Goal: Transaction & Acquisition: Purchase product/service

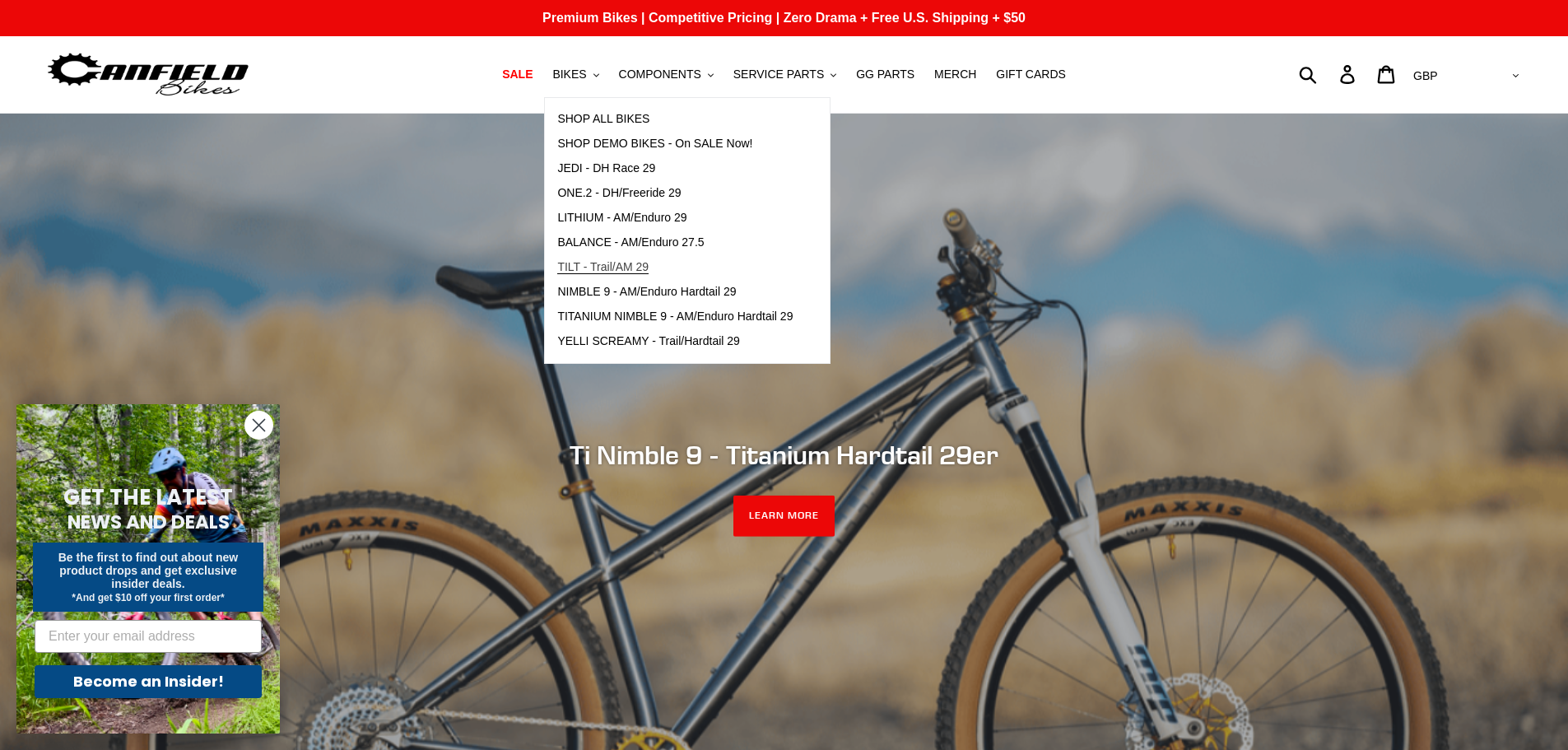
click at [637, 263] on span "TILT - Trail/AM 29" at bounding box center [602, 267] width 91 height 14
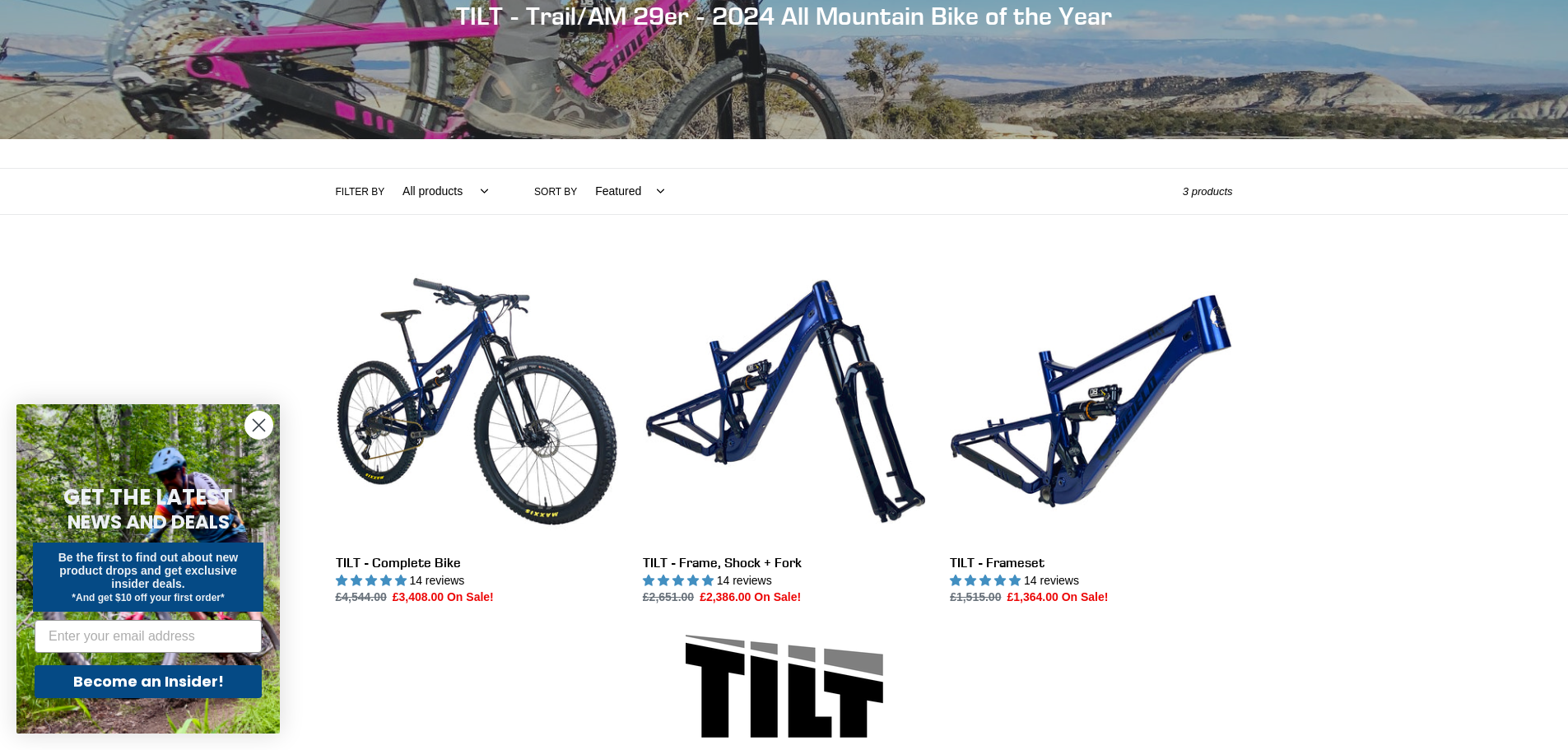
scroll to position [329, 0]
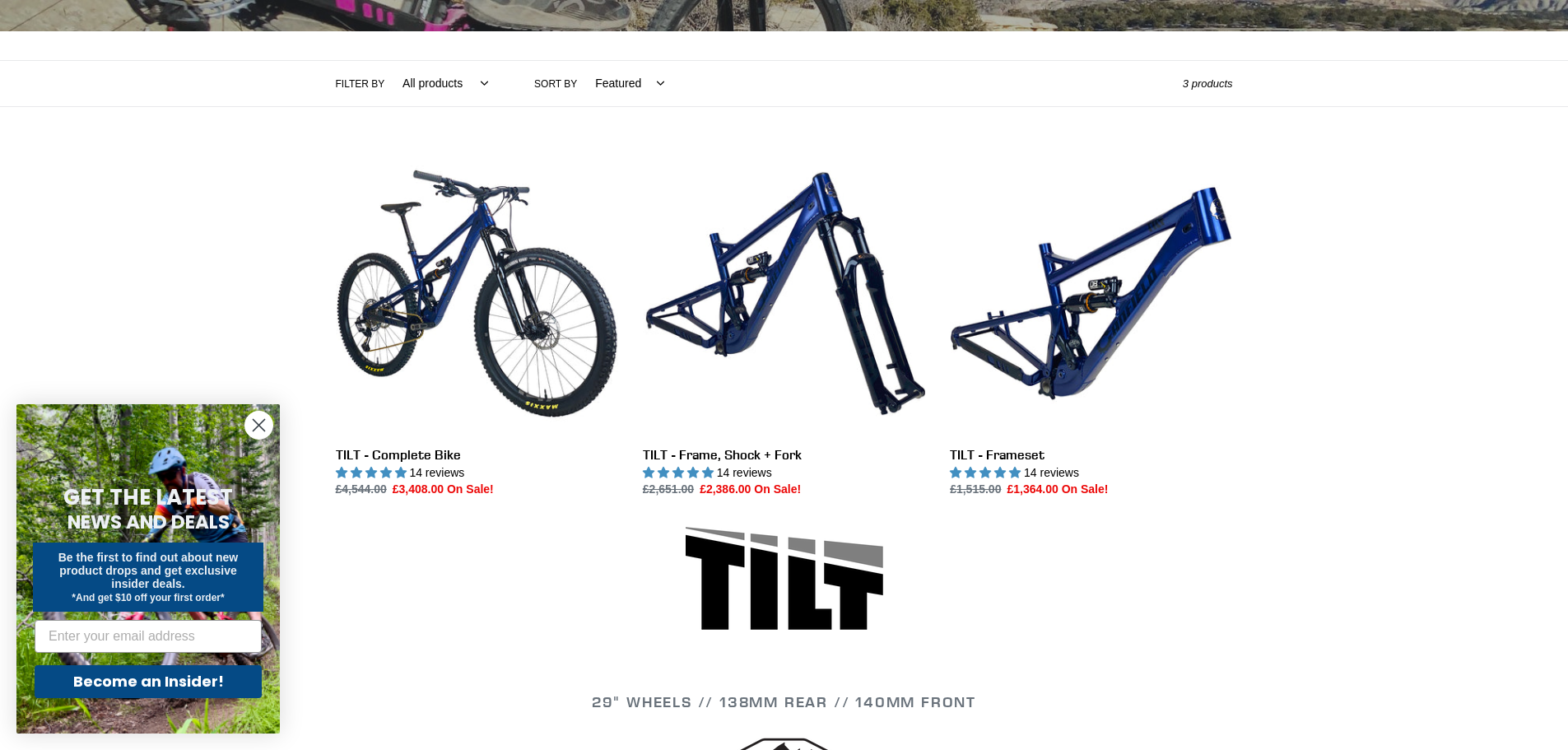
click at [266, 421] on circle "Close dialog" at bounding box center [258, 425] width 27 height 27
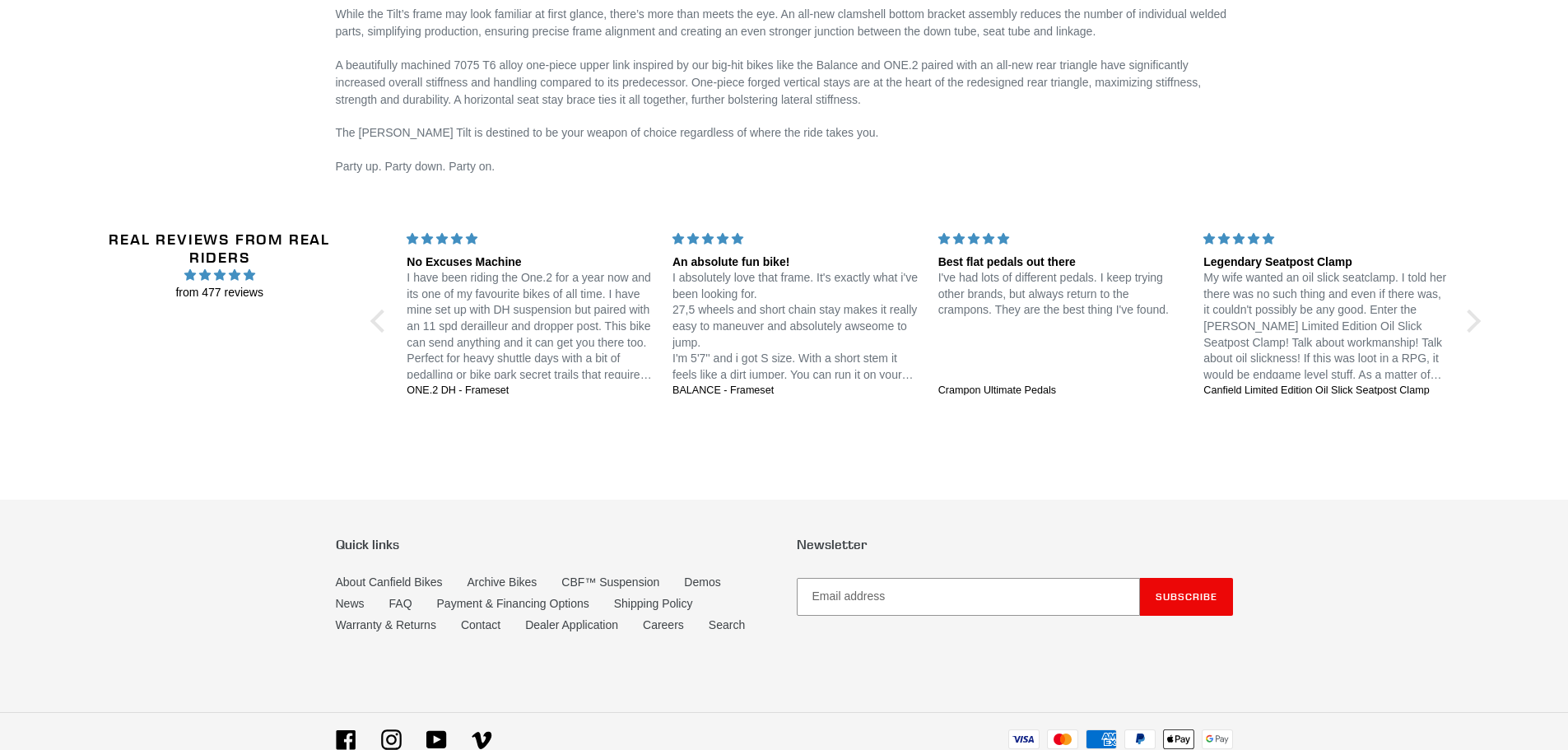
scroll to position [2717, 0]
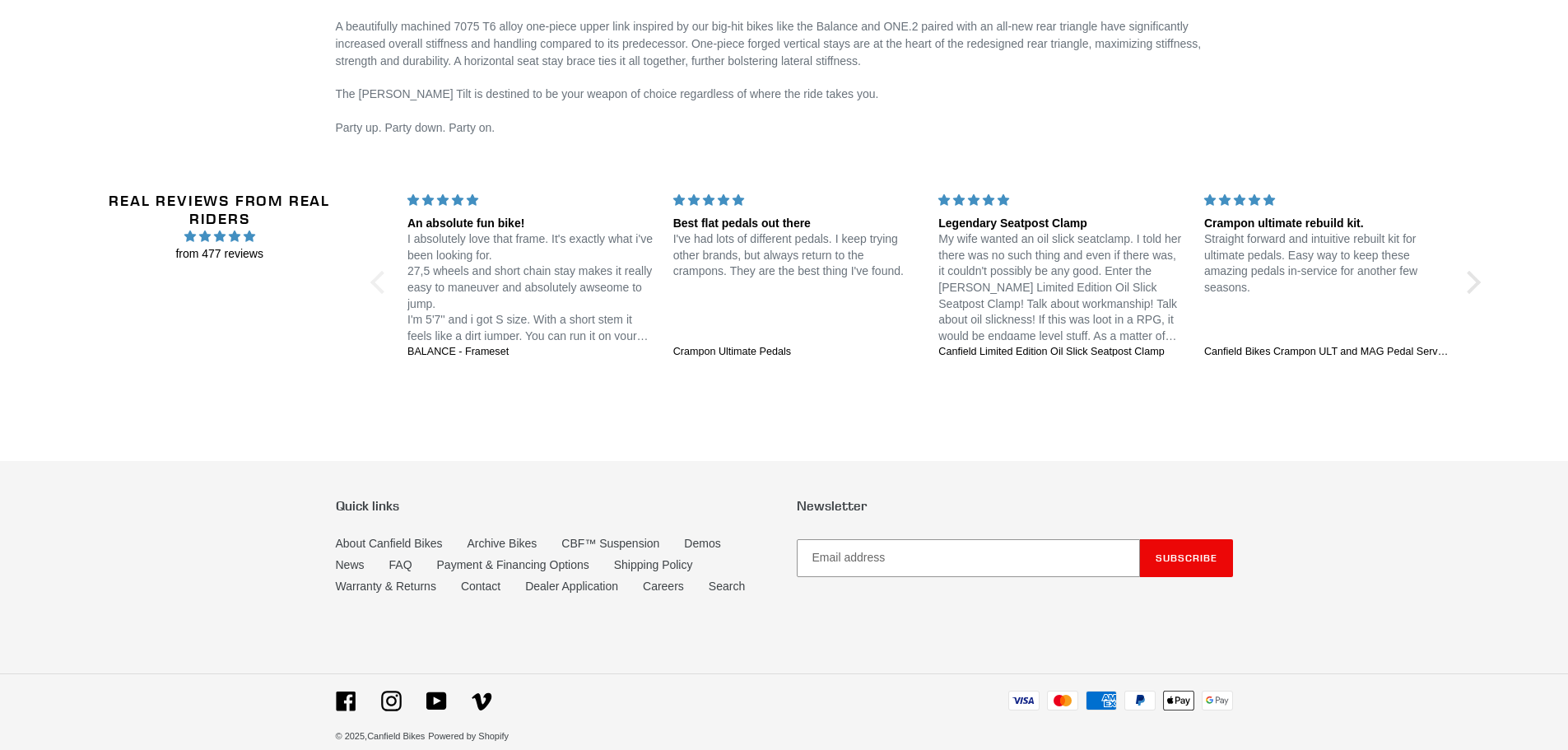
click at [378, 284] on div at bounding box center [382, 282] width 23 height 23
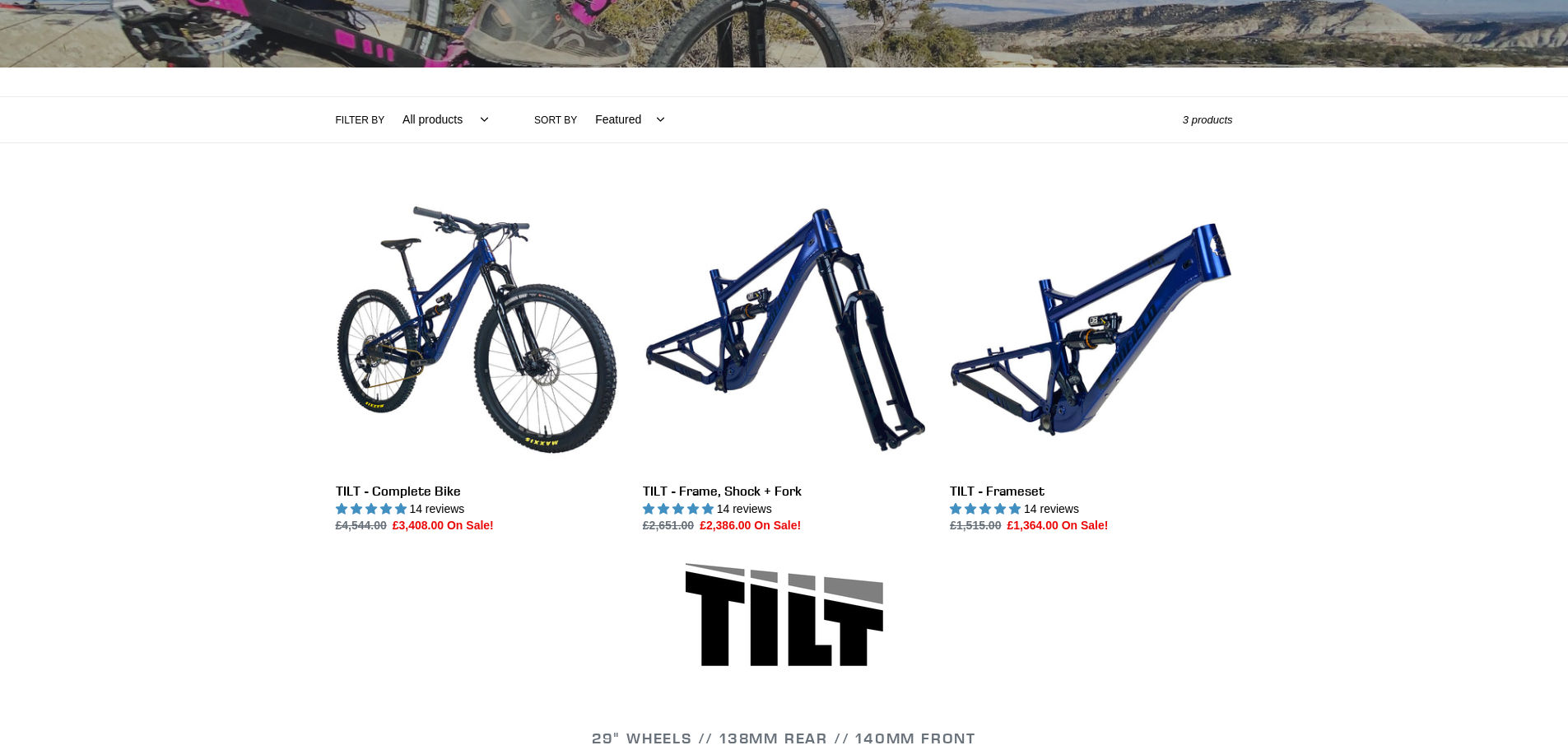
scroll to position [165, 0]
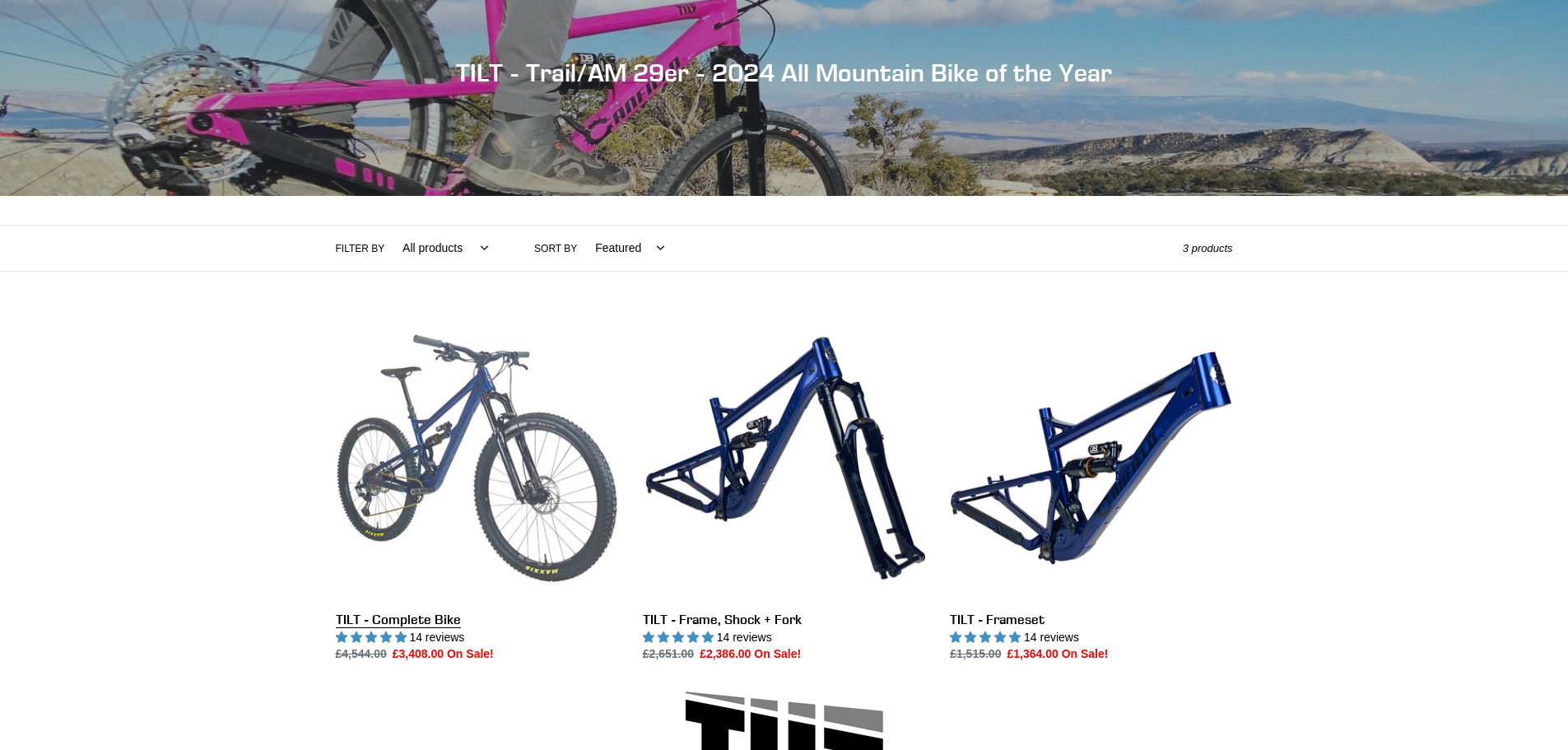
click at [385, 514] on link "TILT - Complete Bike" at bounding box center [477, 490] width 282 height 347
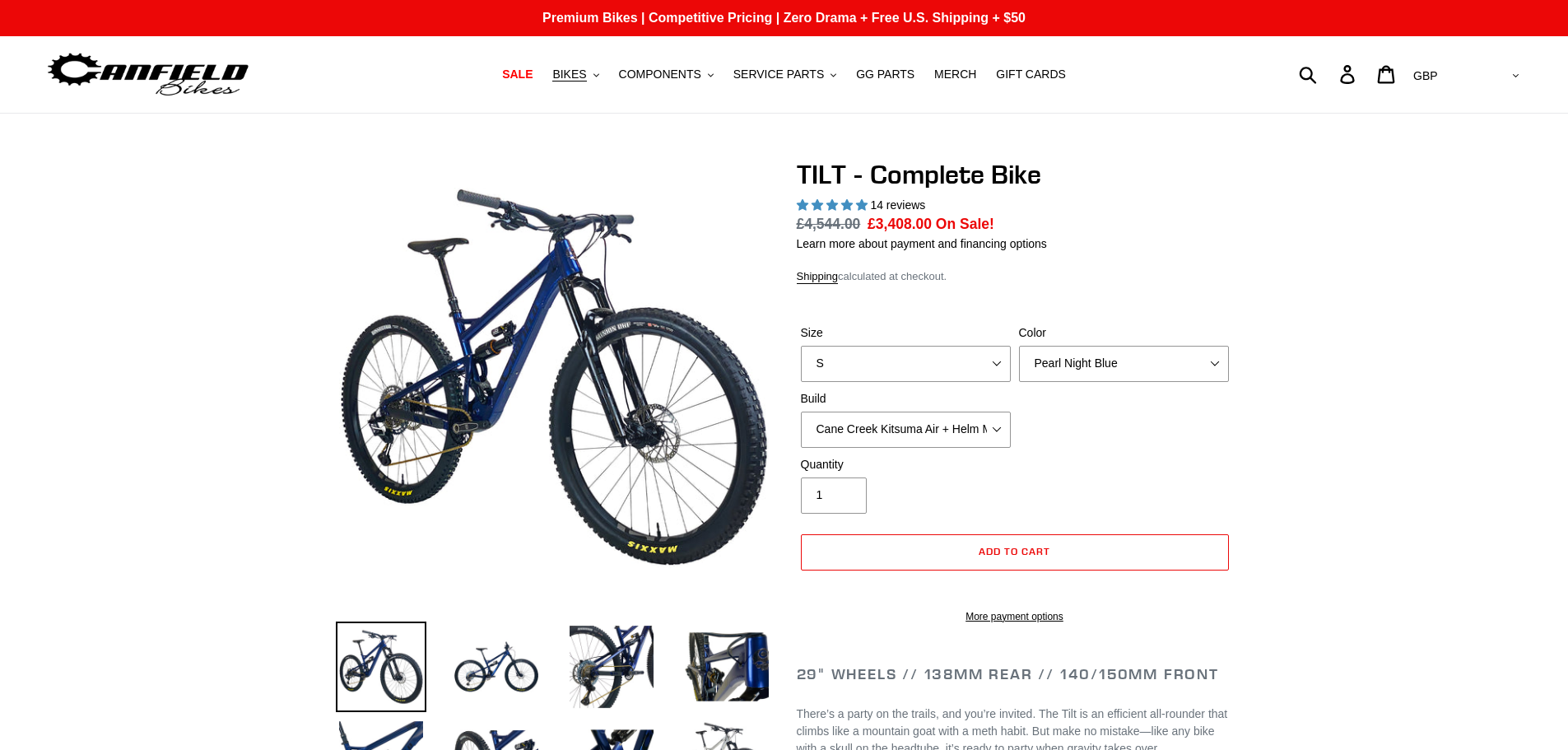
select select "highest-rating"
click at [978, 371] on select "S M L" at bounding box center [906, 364] width 210 height 36
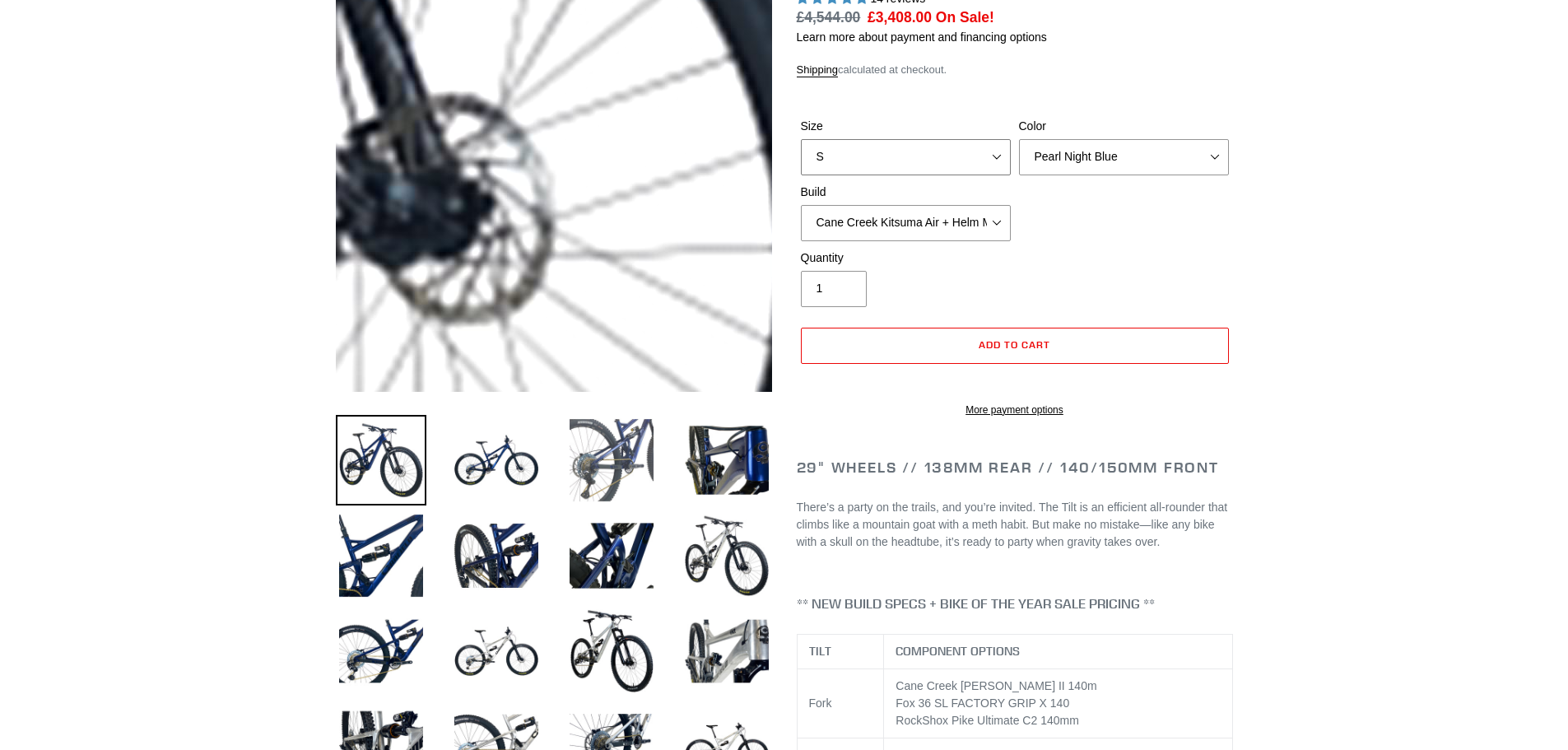
scroll to position [165, 0]
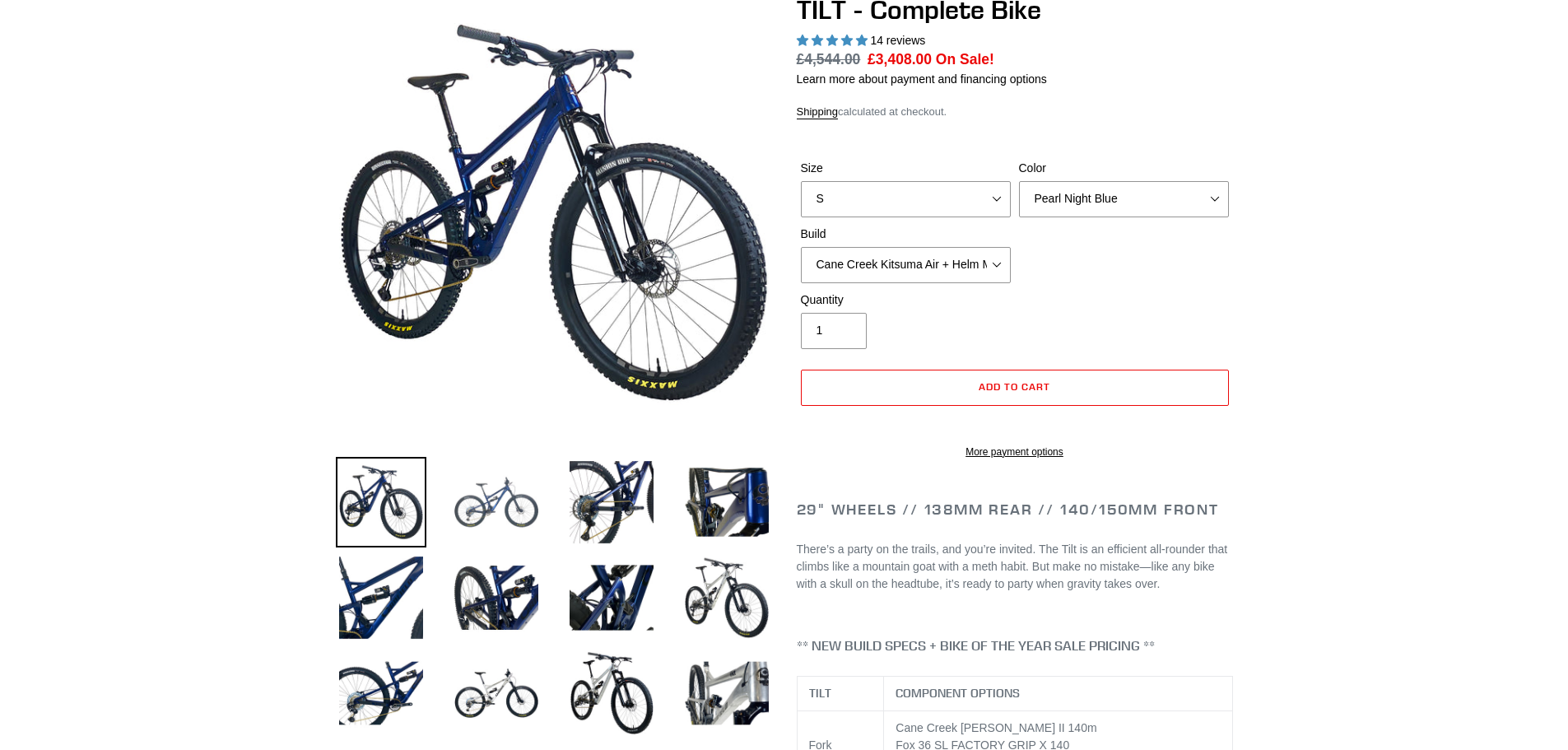
click at [462, 497] on img at bounding box center [496, 502] width 90 height 90
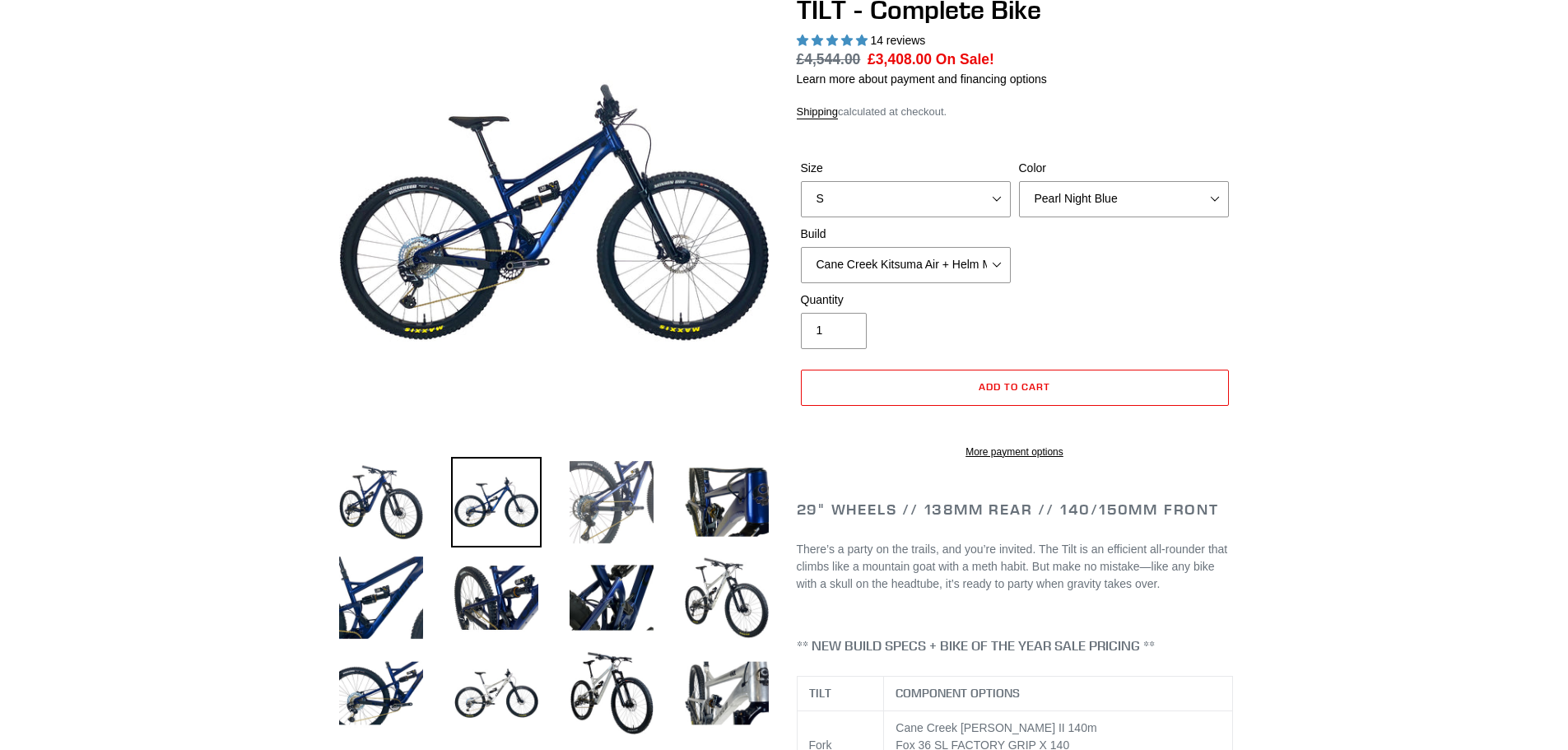
click at [635, 513] on img at bounding box center [611, 502] width 90 height 90
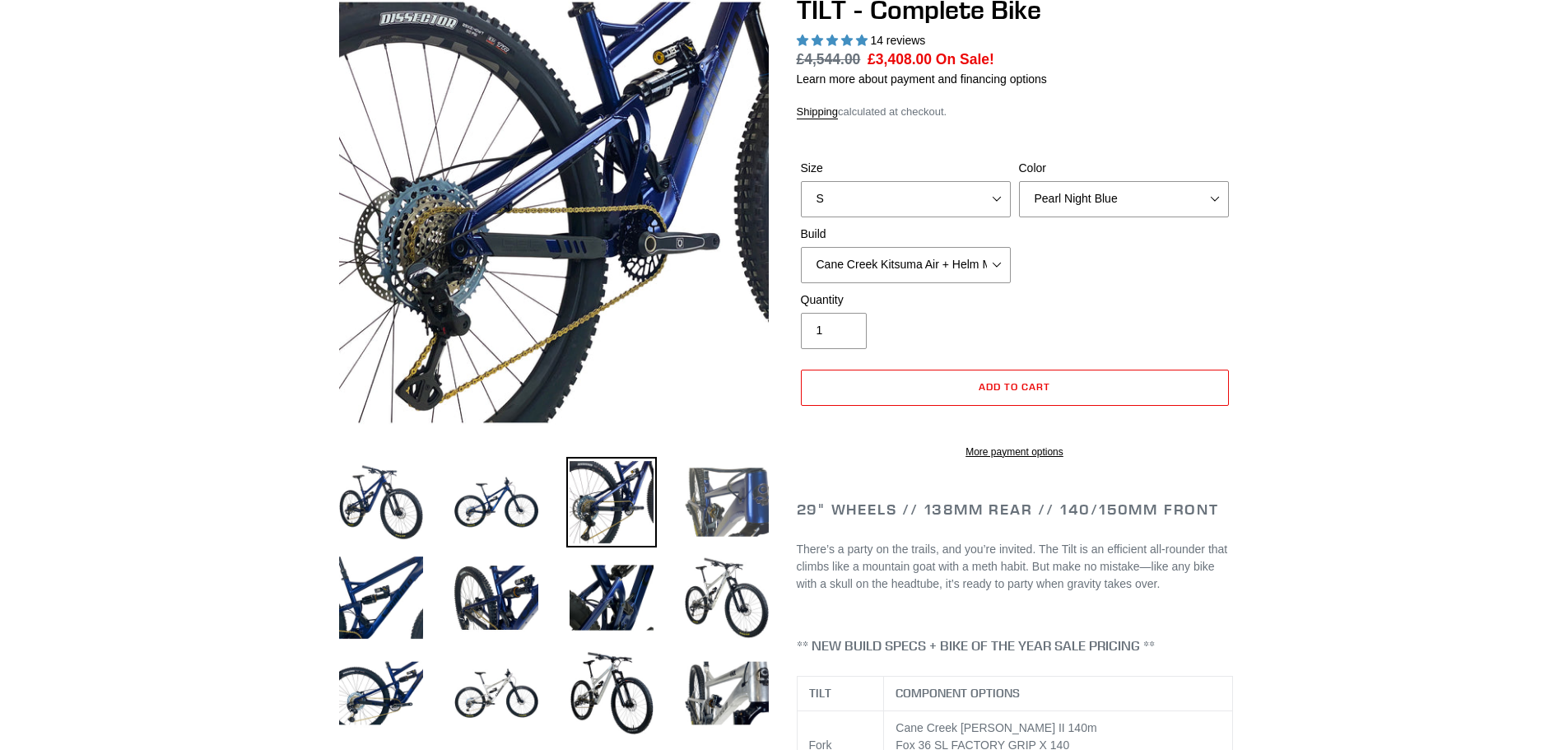
click at [716, 515] on img at bounding box center [726, 502] width 90 height 90
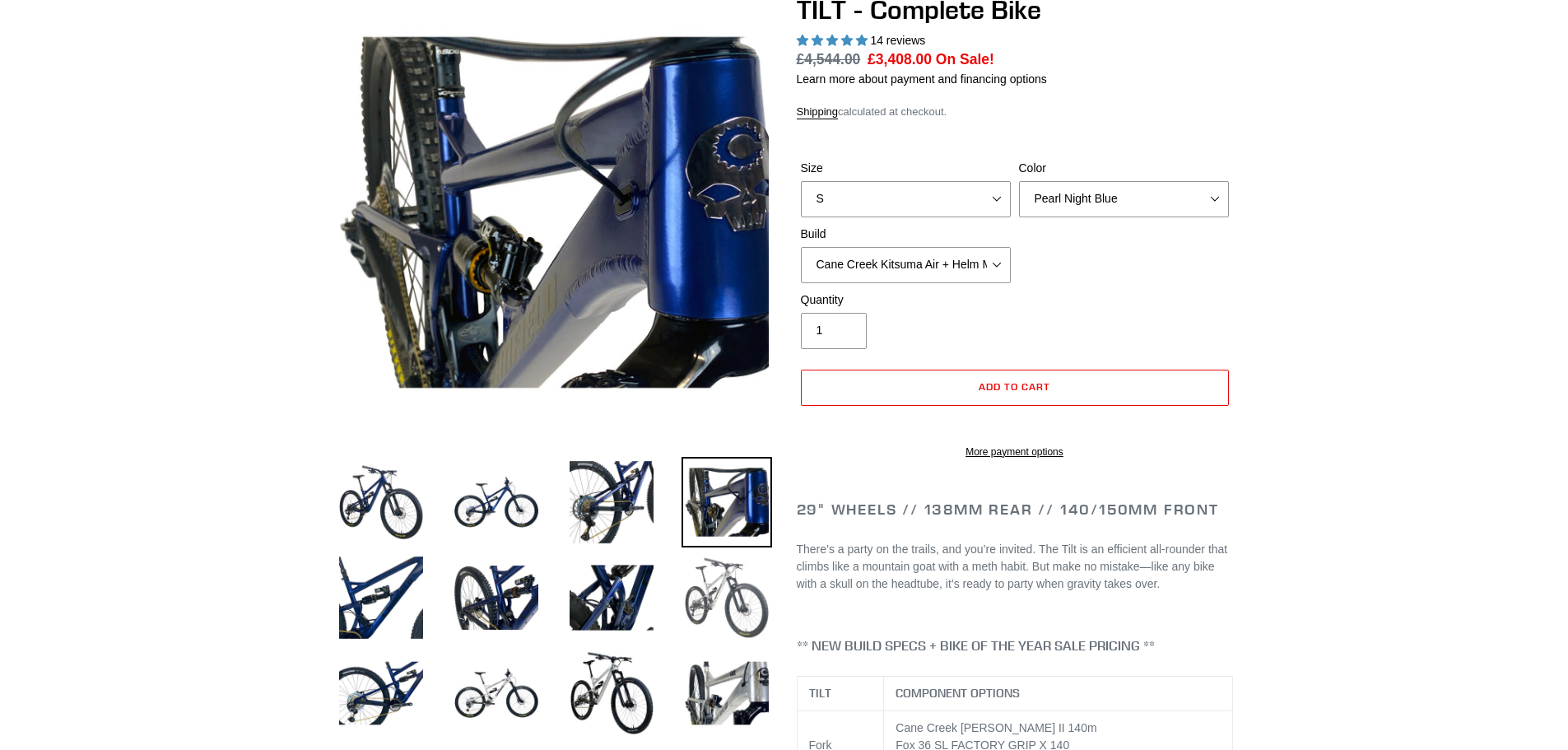
click at [727, 587] on img at bounding box center [726, 597] width 90 height 90
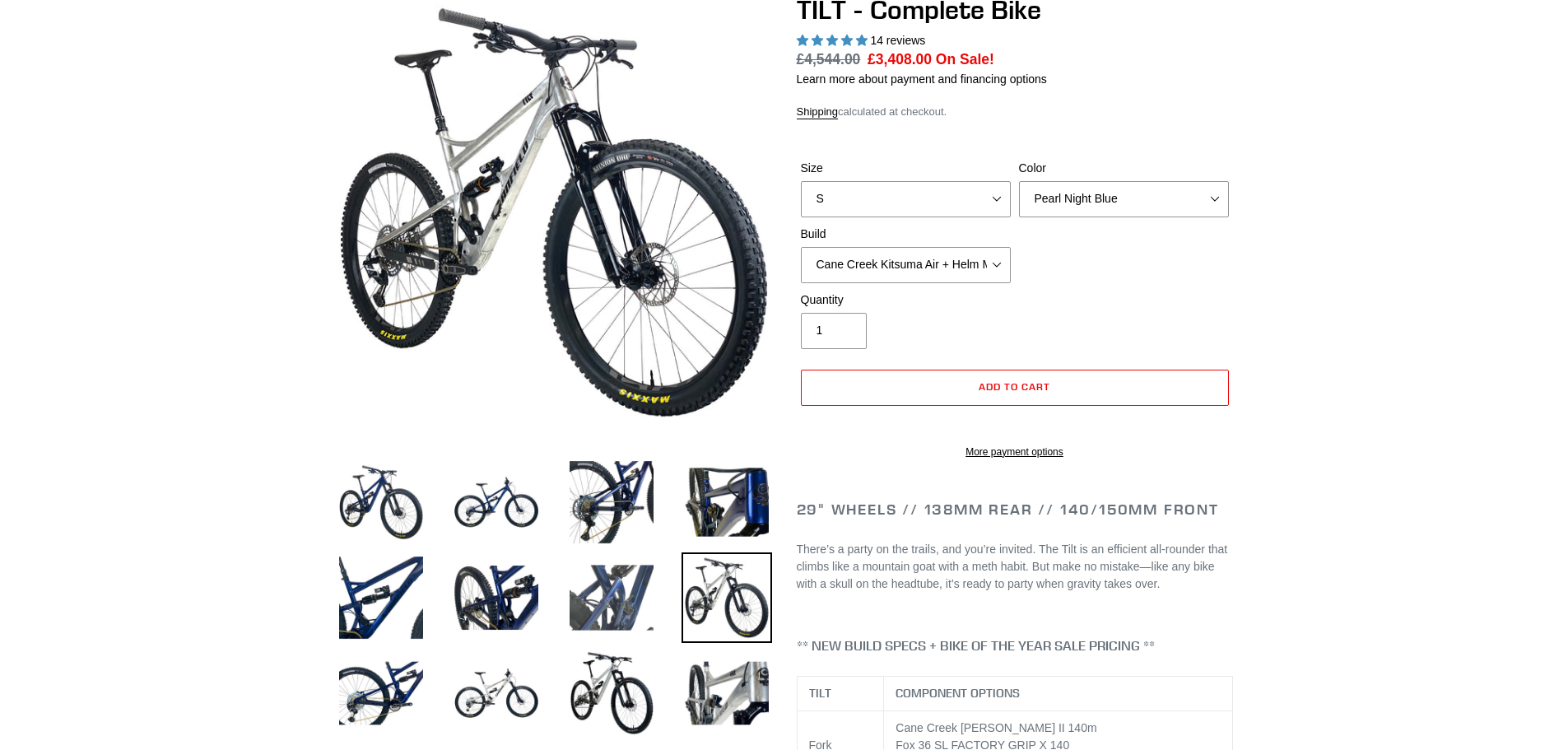
click at [641, 589] on img at bounding box center [611, 597] width 90 height 90
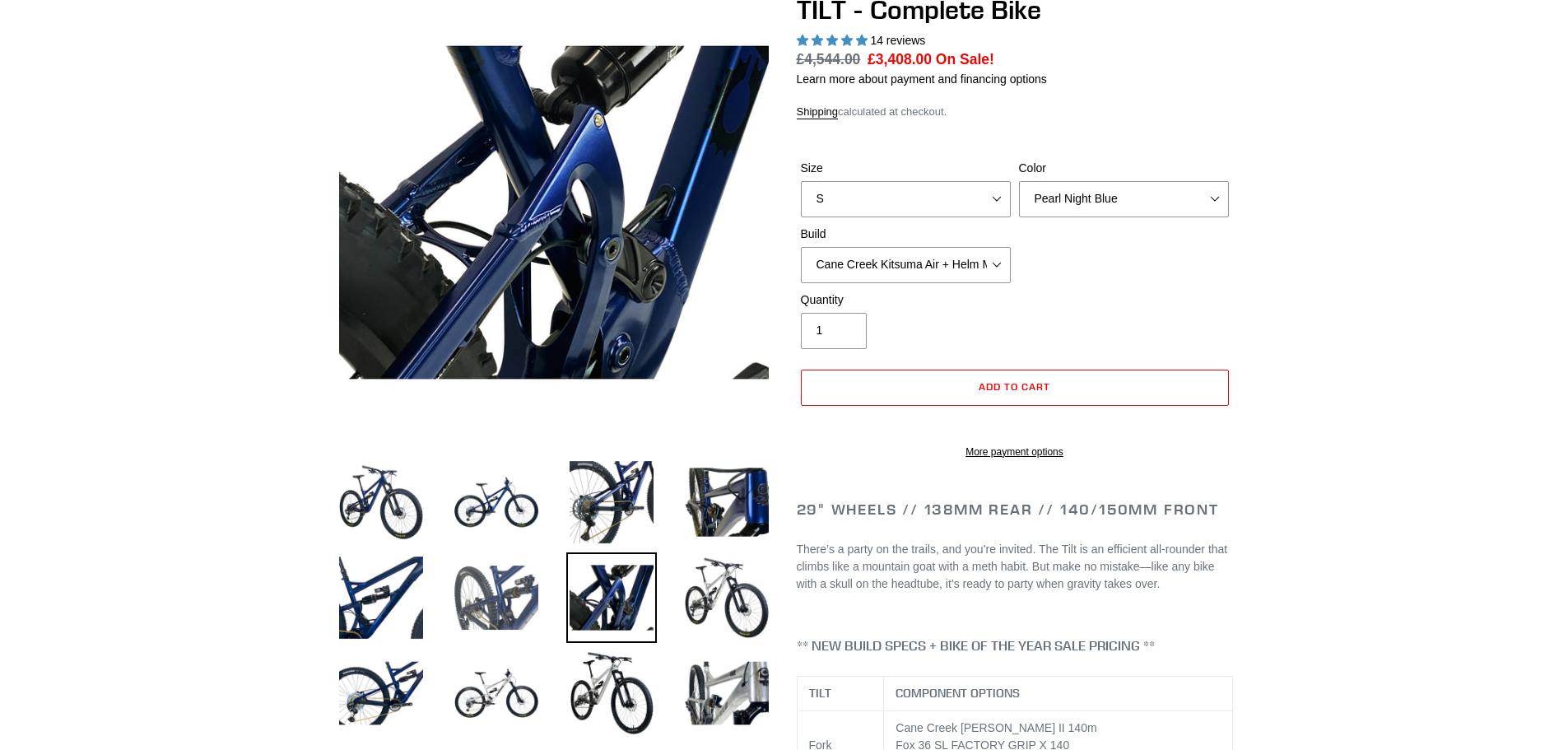
click at [511, 594] on img at bounding box center [496, 597] width 90 height 90
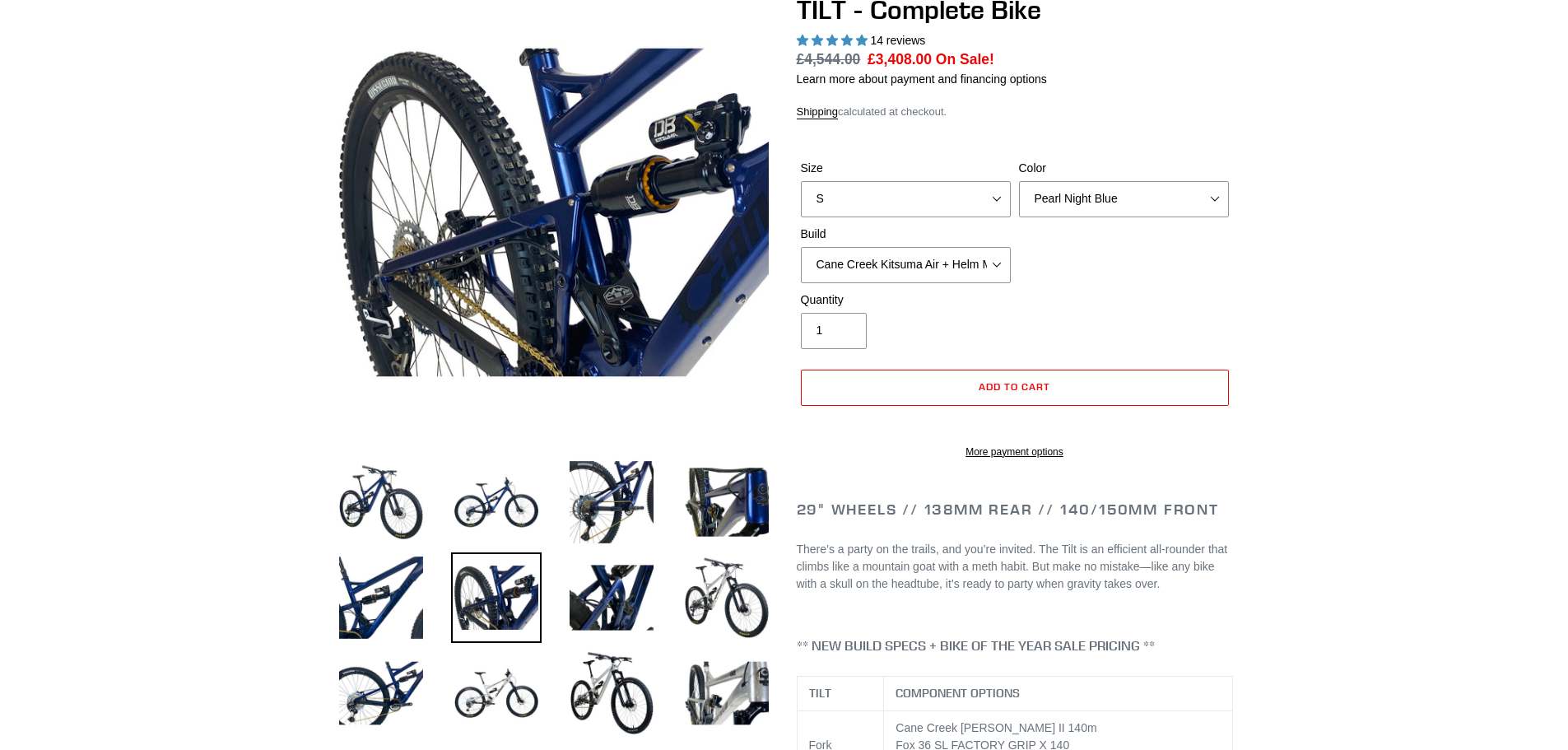
click at [330, 587] on li at bounding box center [368, 601] width 115 height 95
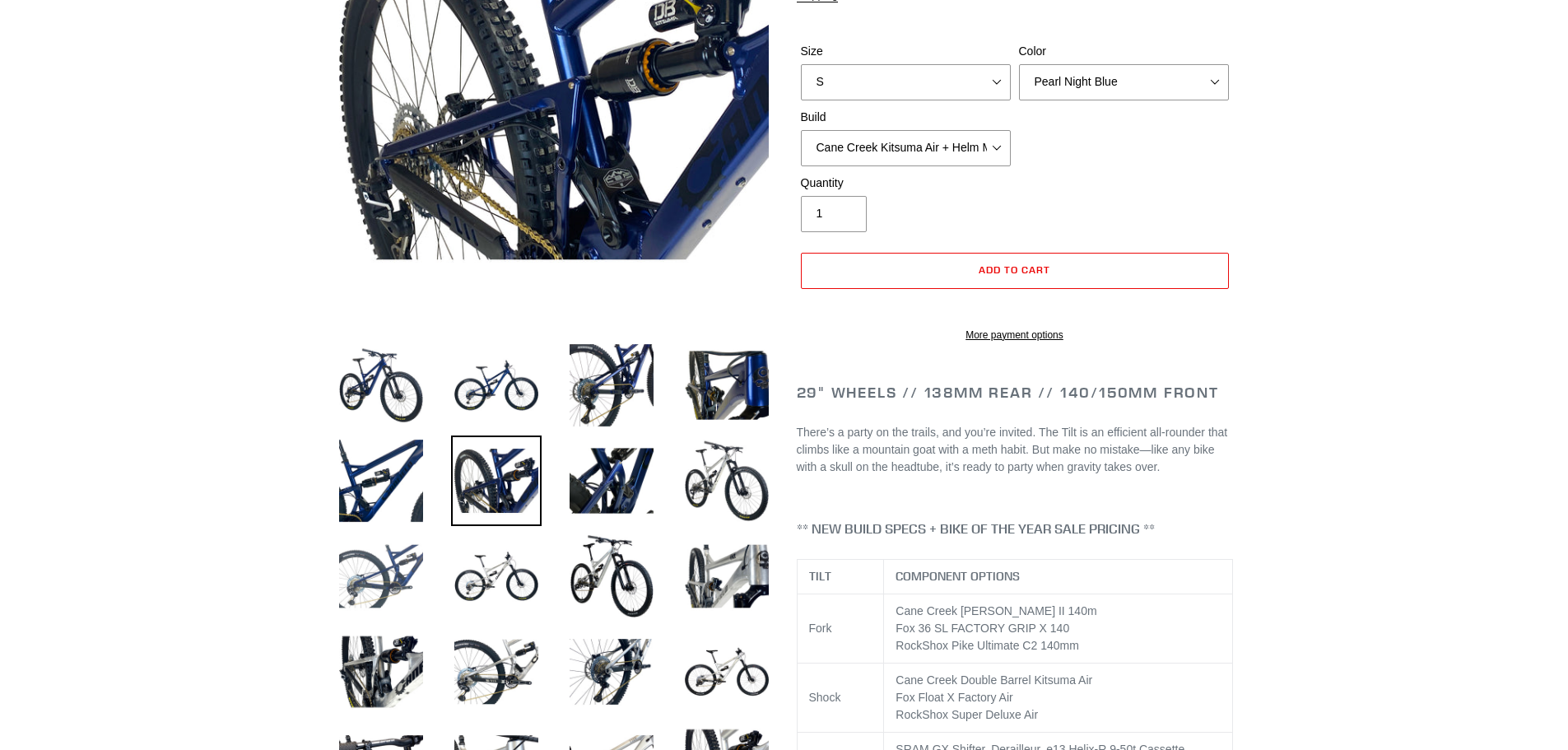
scroll to position [329, 0]
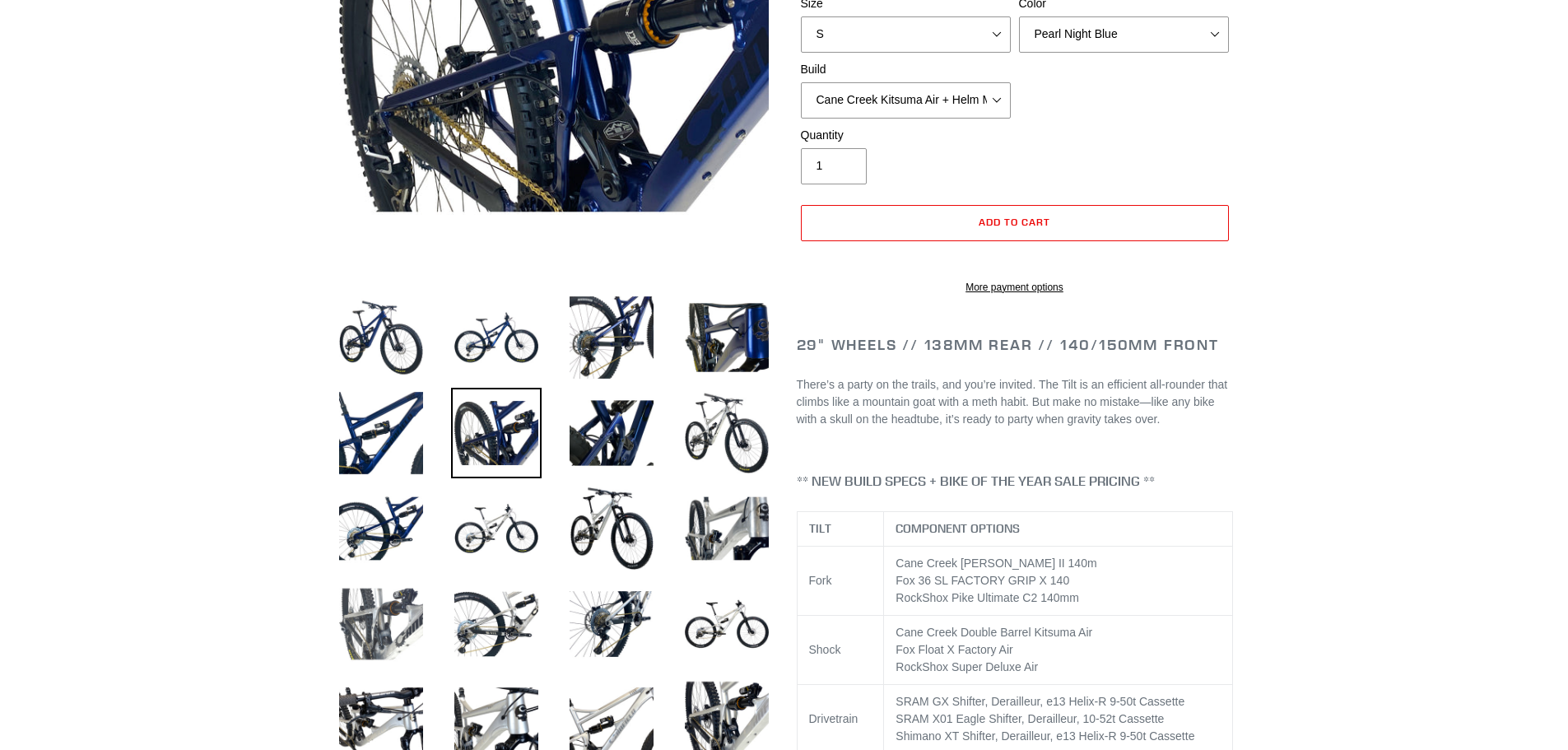
click at [368, 613] on img at bounding box center [381, 623] width 90 height 90
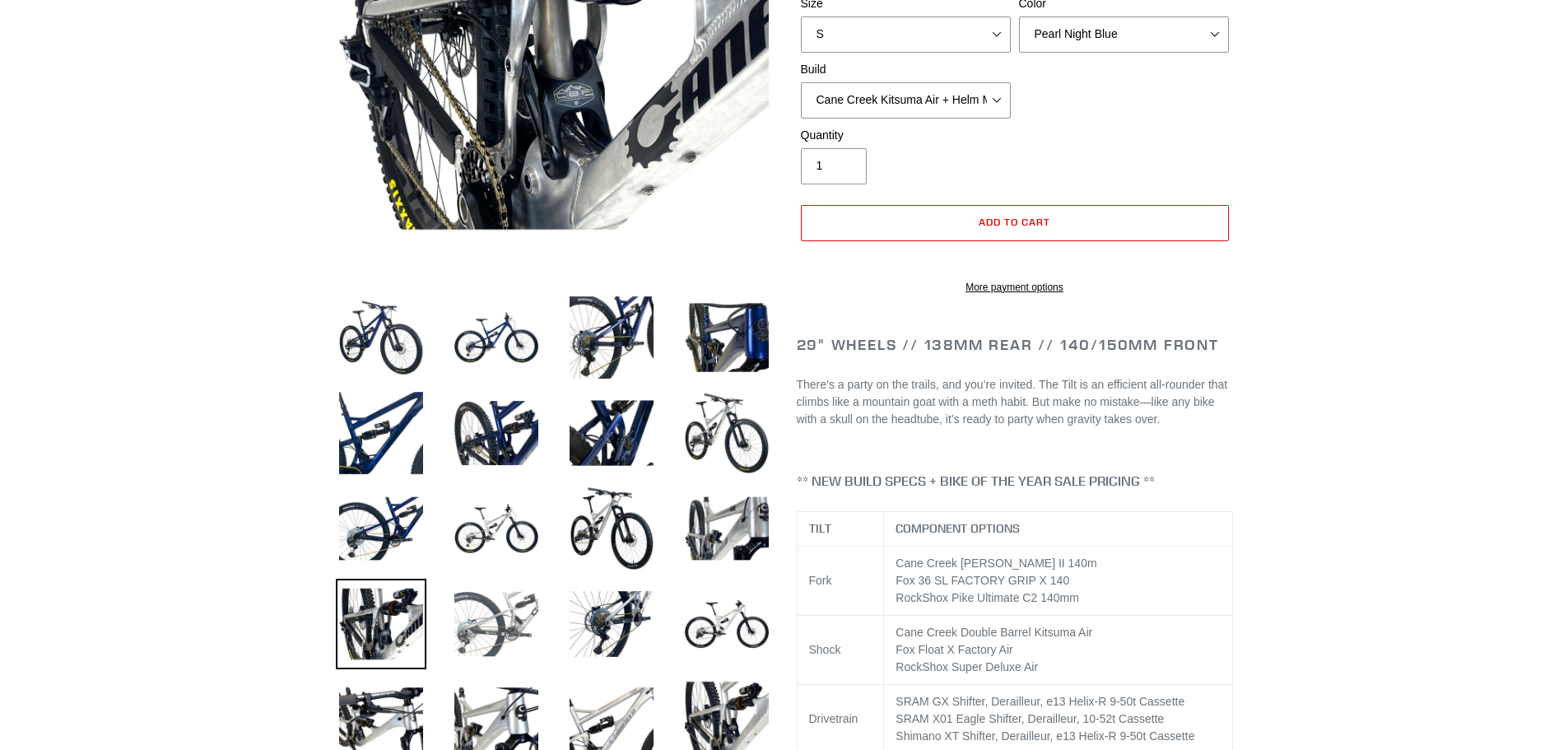
click at [476, 618] on img at bounding box center [496, 623] width 90 height 90
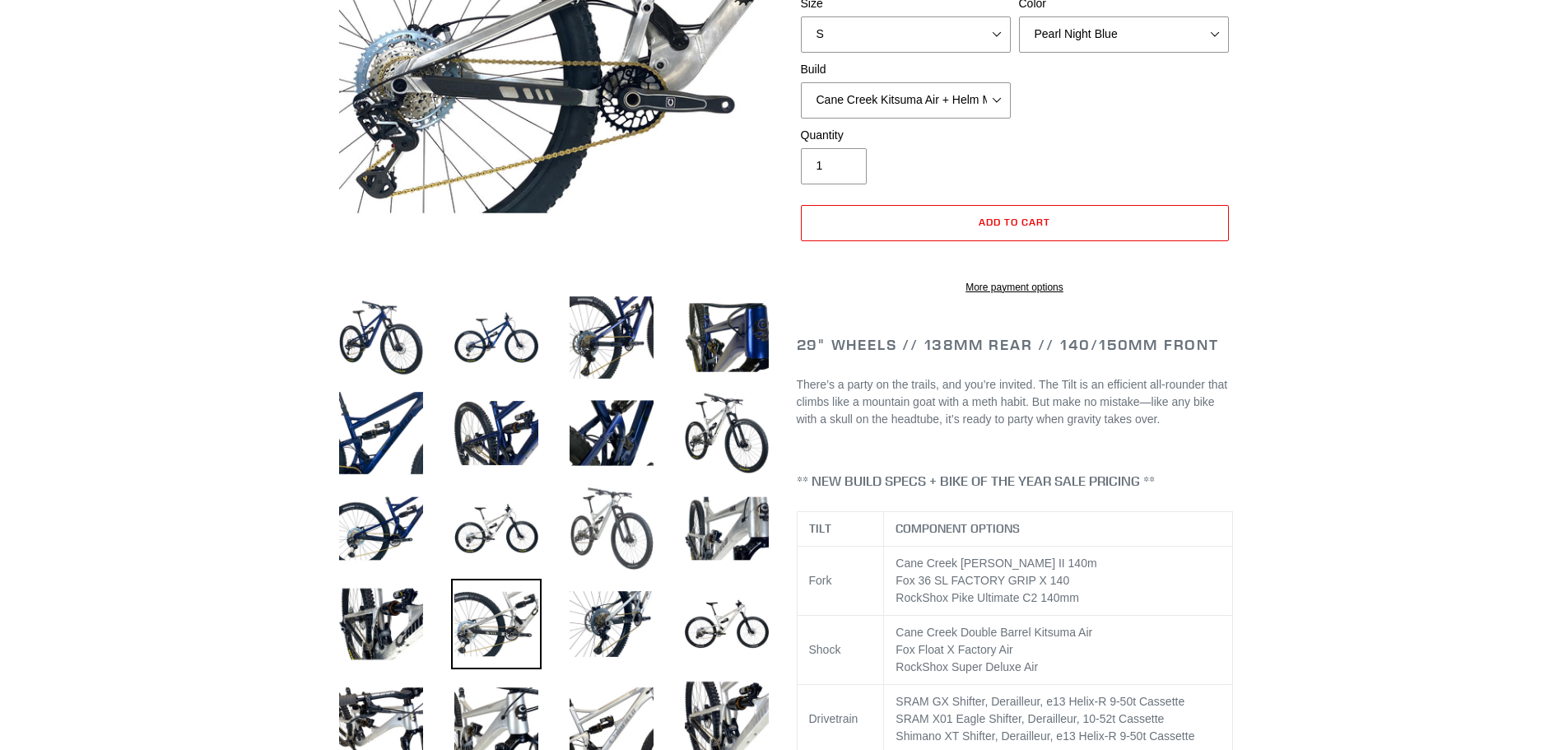
click at [616, 531] on img at bounding box center [611, 528] width 90 height 90
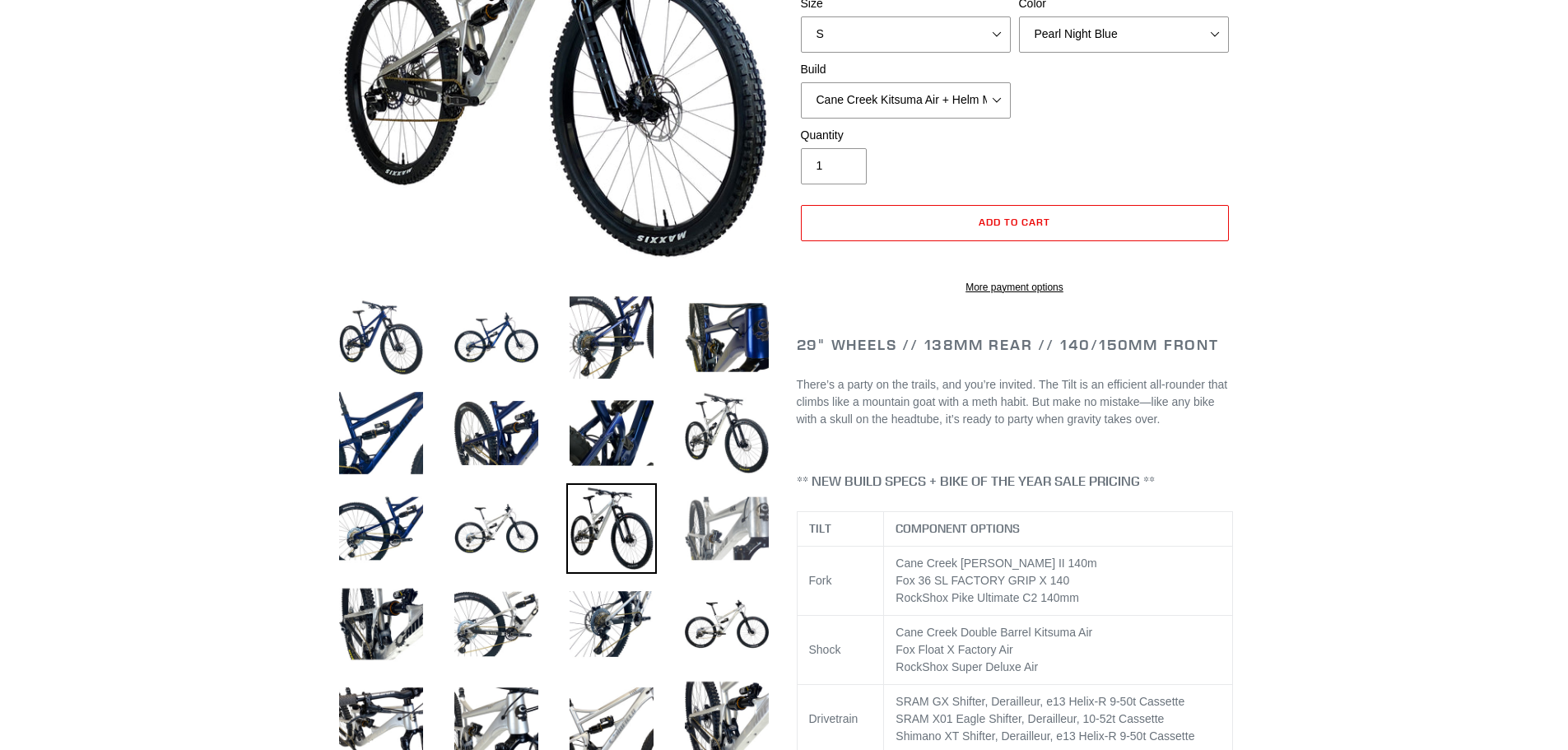
click at [730, 527] on img at bounding box center [726, 528] width 90 height 90
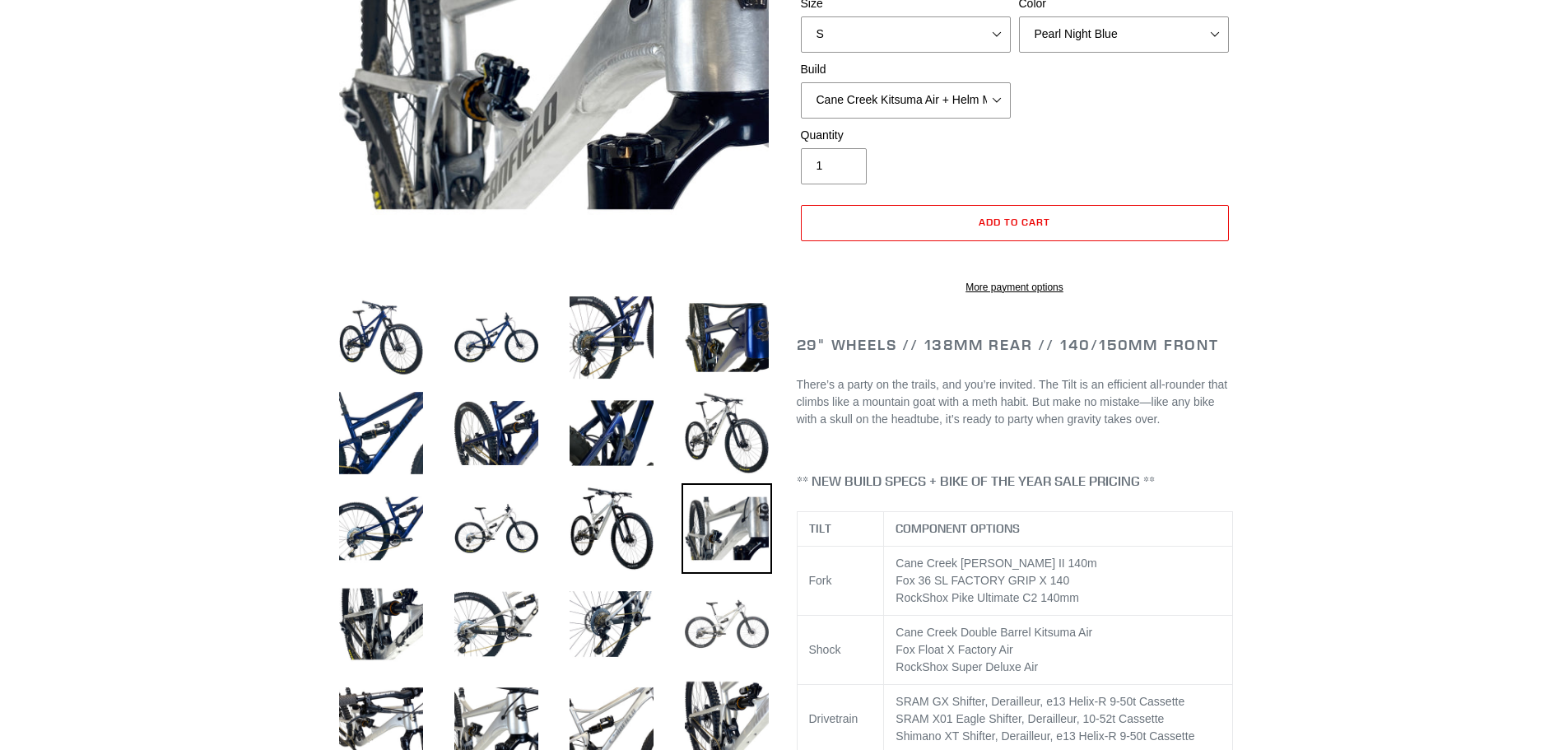
click at [726, 605] on img at bounding box center [726, 623] width 90 height 90
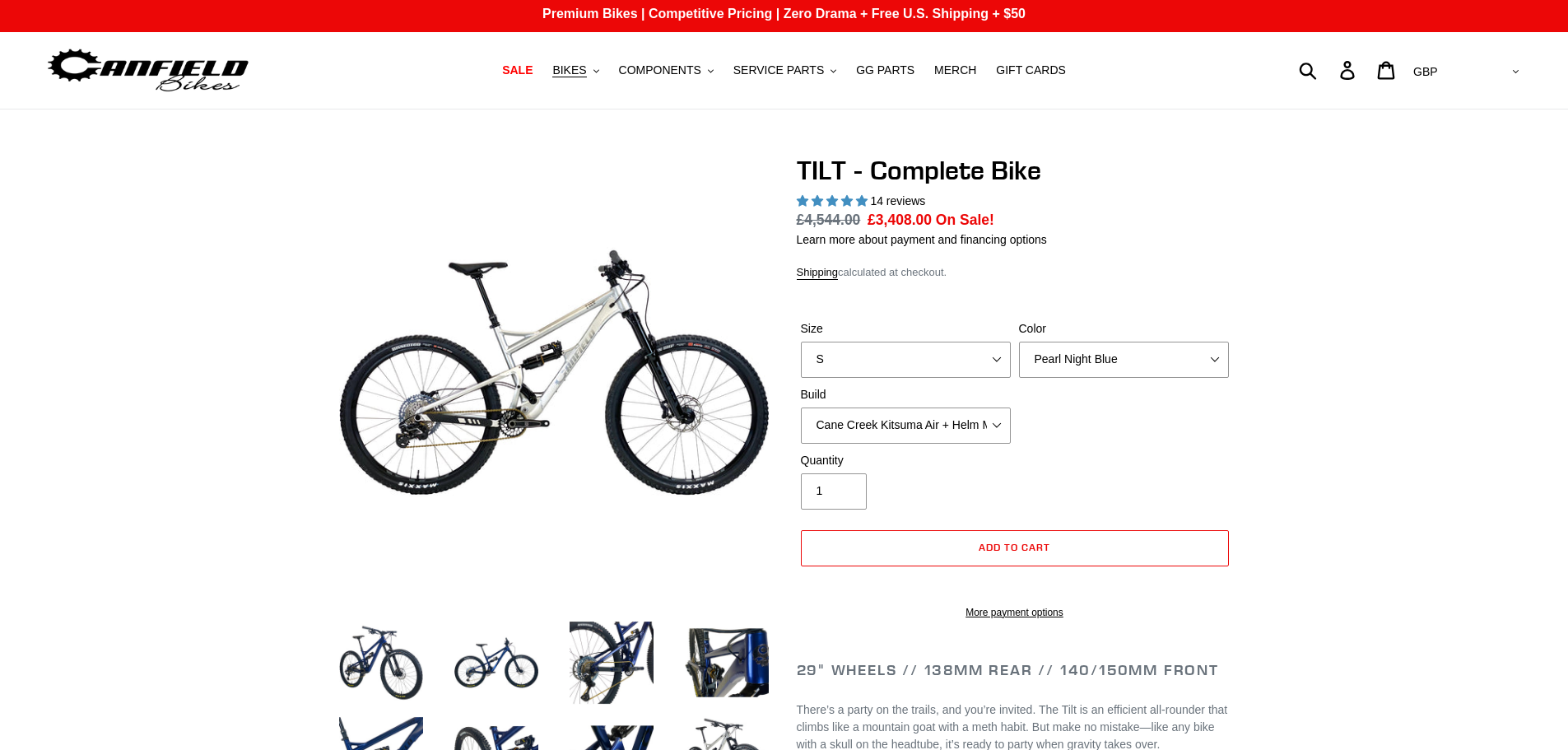
scroll to position [0, 0]
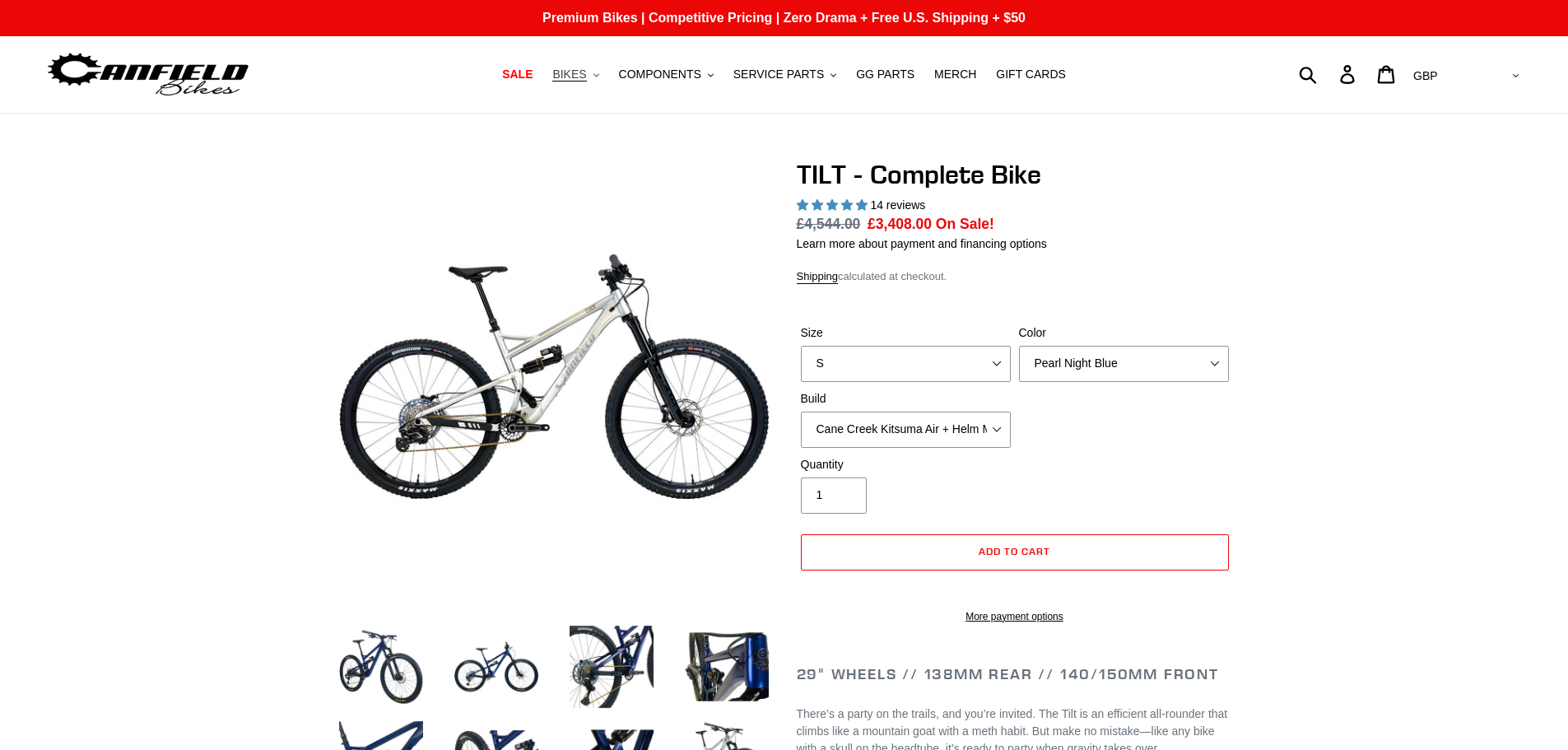
click at [580, 79] on span "BIKES" at bounding box center [568, 75] width 34 height 14
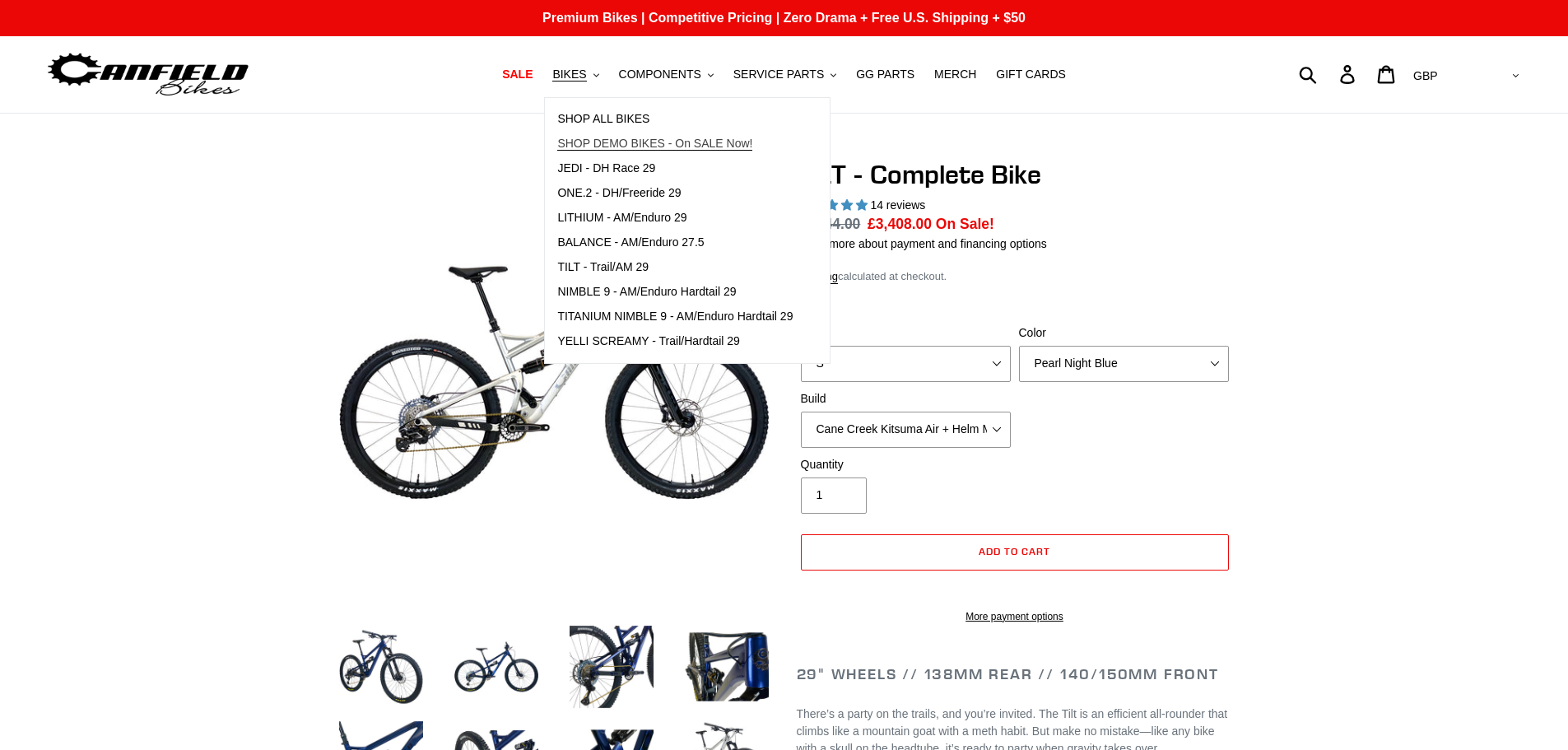
click at [677, 145] on span "SHOP DEMO BIKES - On SALE Now!" at bounding box center [655, 143] width 195 height 14
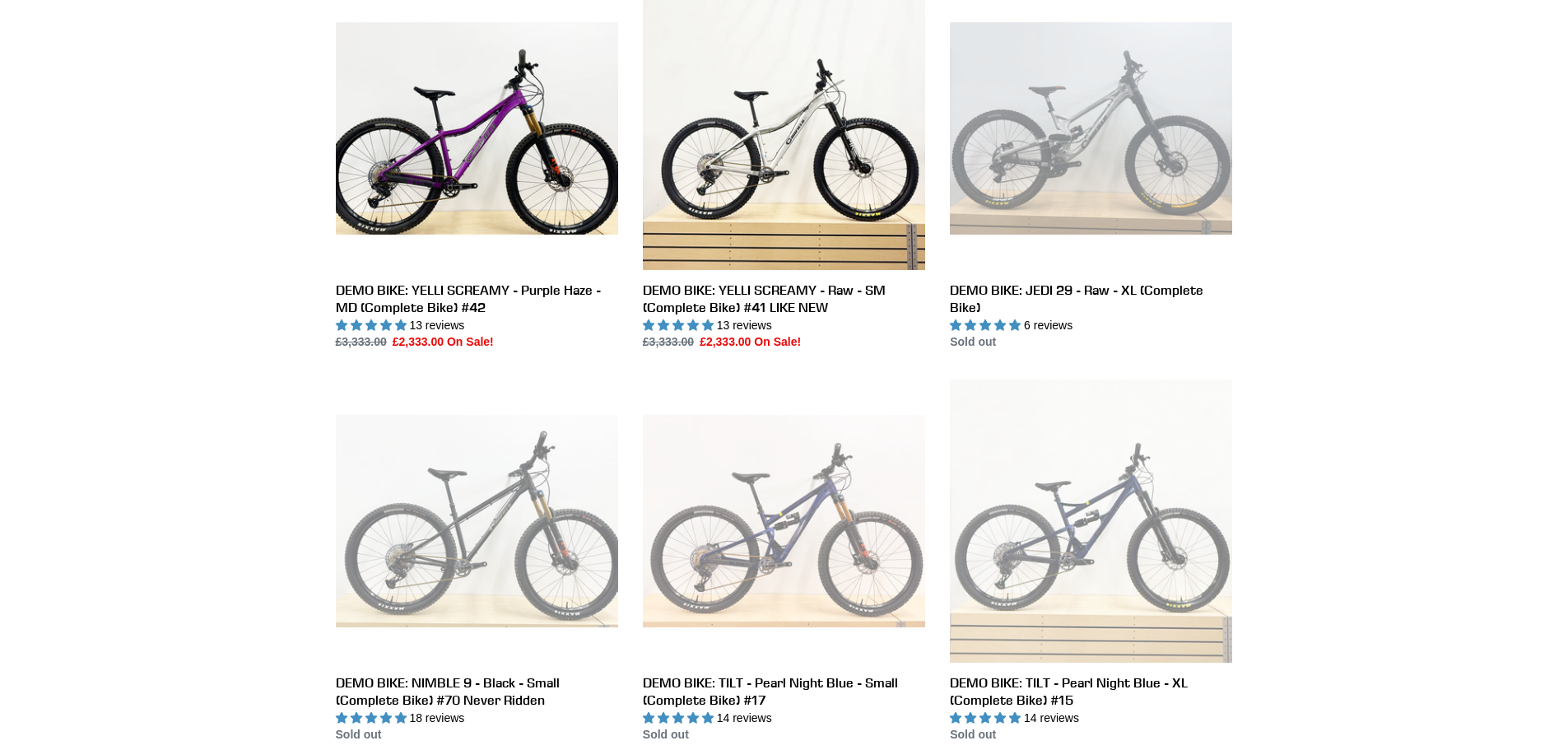
scroll to position [1728, 0]
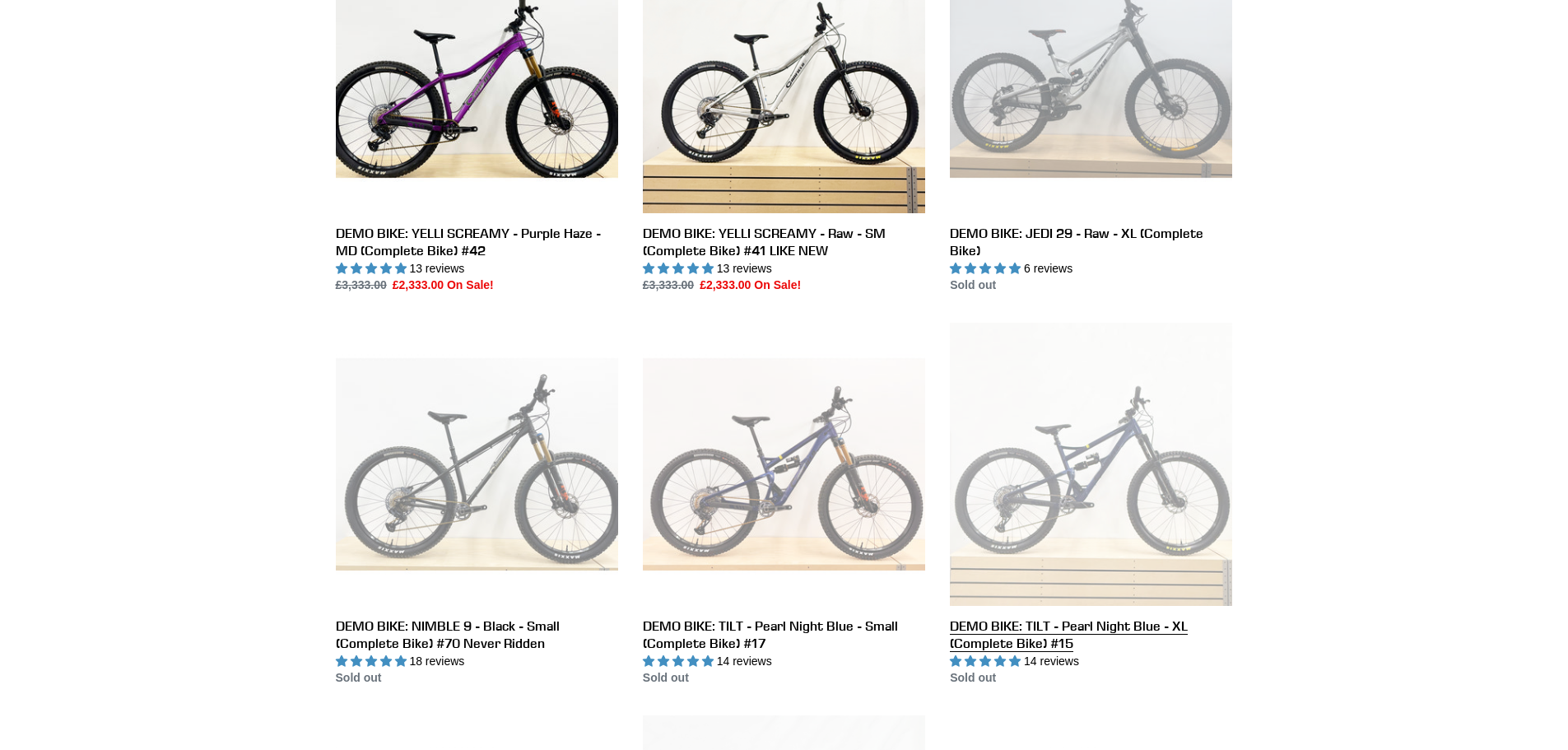
click at [1054, 525] on link "DEMO BIKE: TILT - Pearl Night Blue - XL (Complete Bike) #15" at bounding box center [1091, 505] width 282 height 364
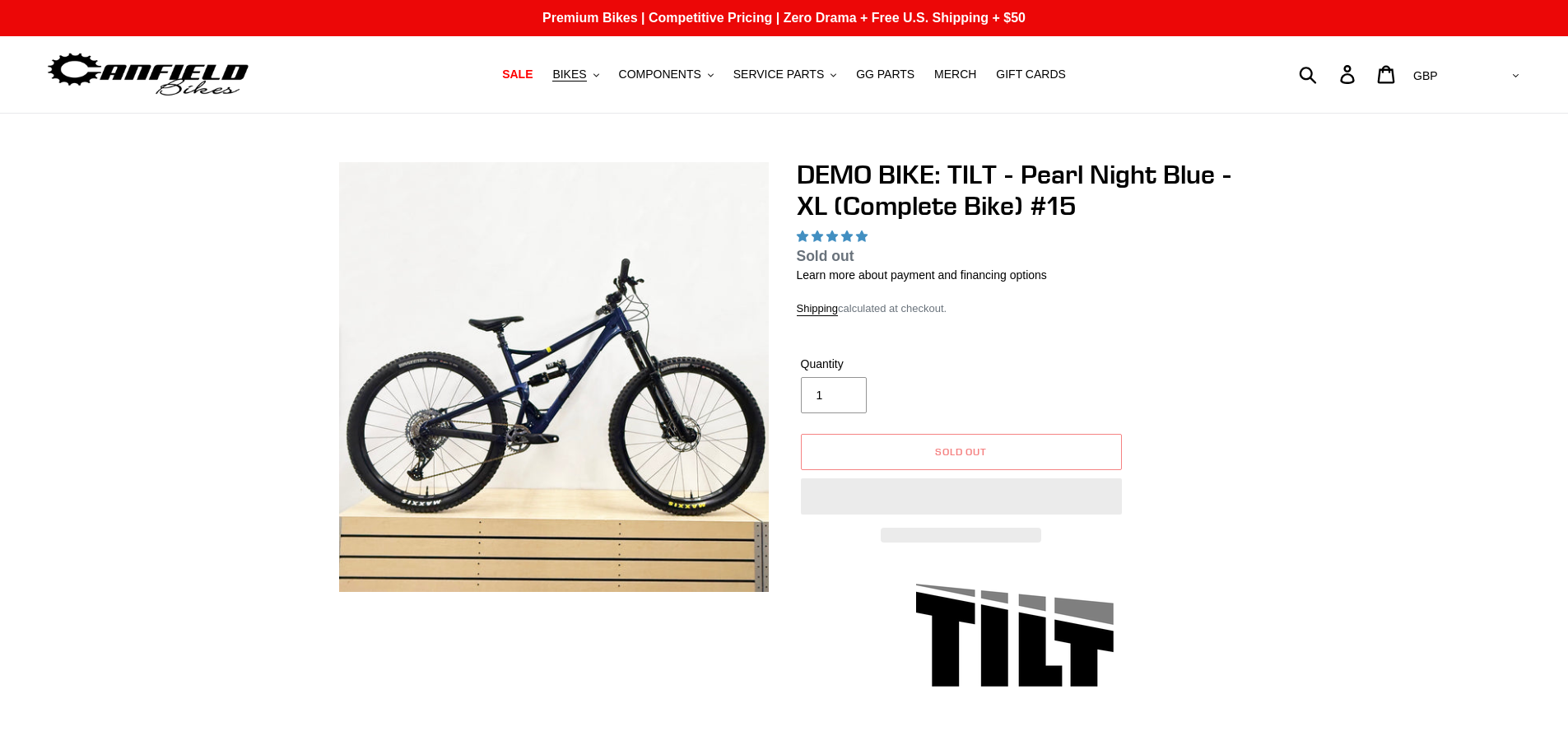
select select "highest-rating"
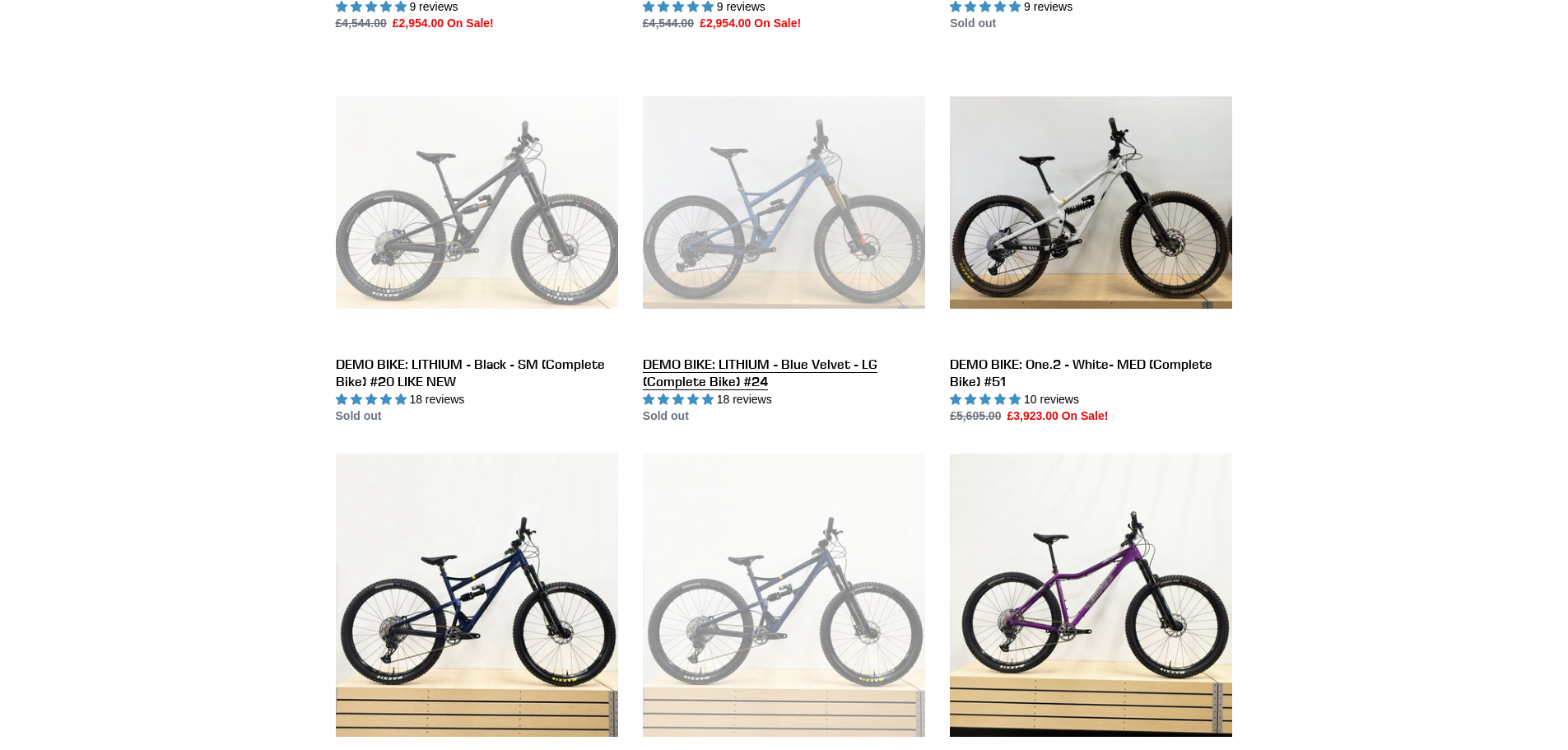
scroll to position [494, 0]
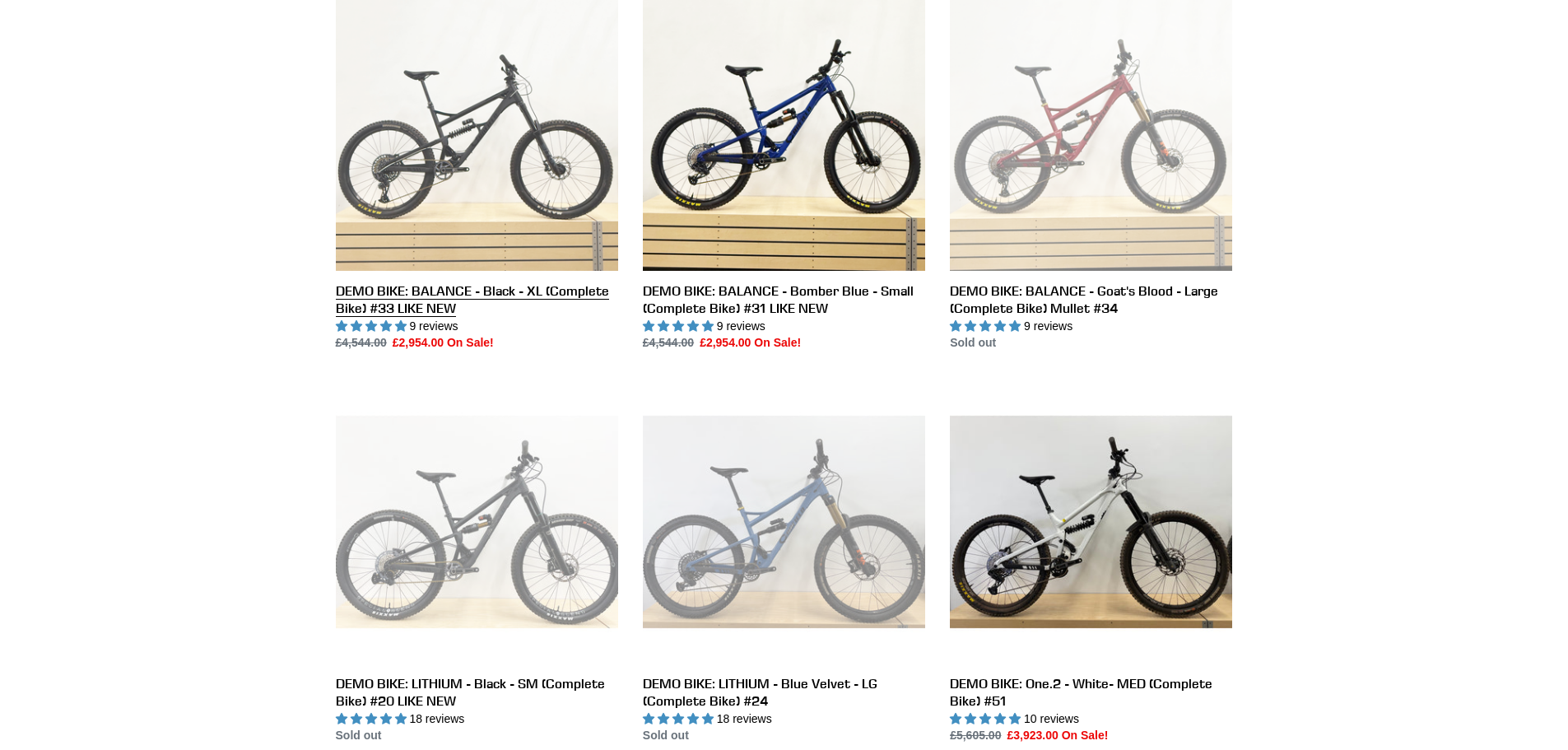
click at [451, 238] on link "DEMO BIKE: BALANCE - Black - XL (Complete Bike) #33 LIKE NEW" at bounding box center [477, 170] width 282 height 364
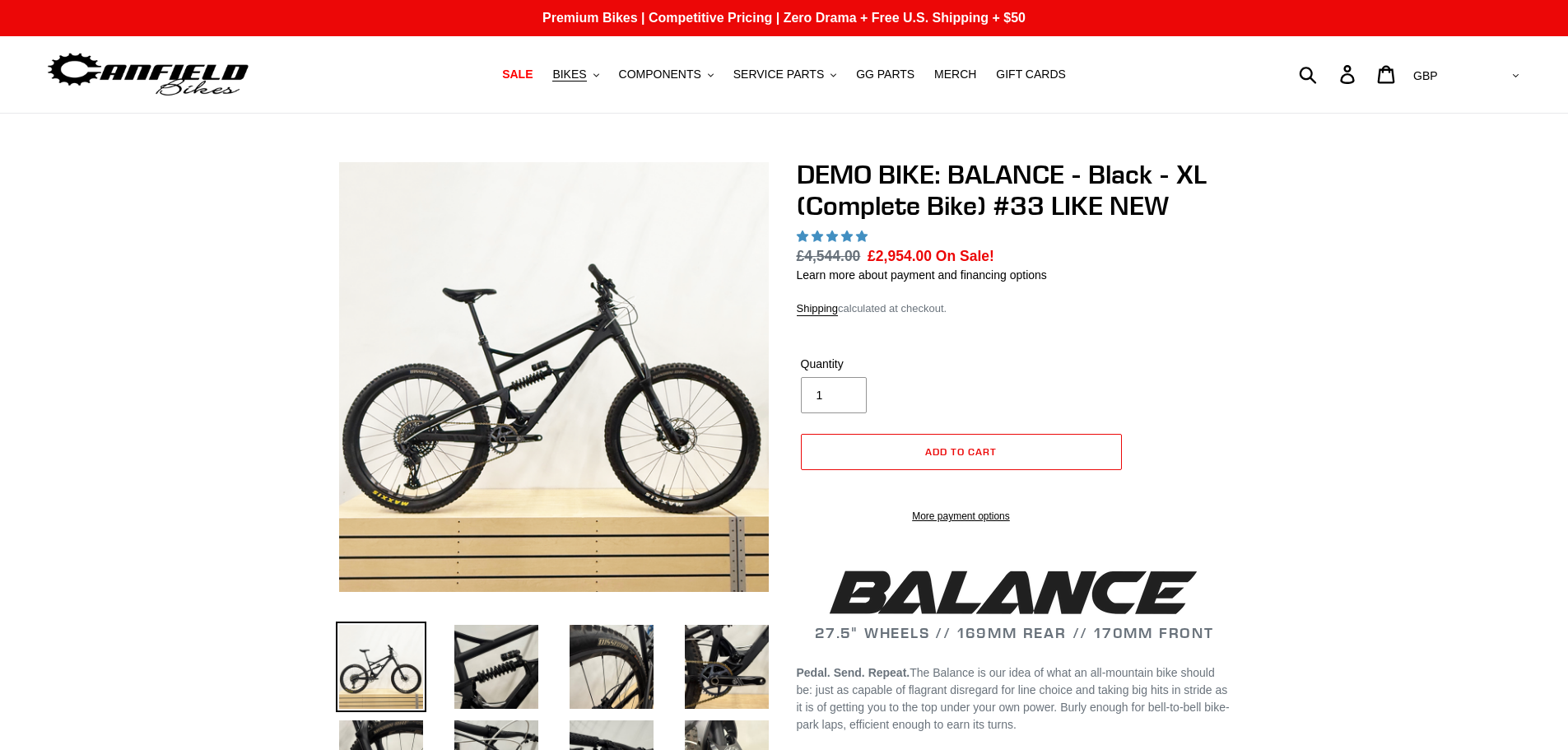
select select "highest-rating"
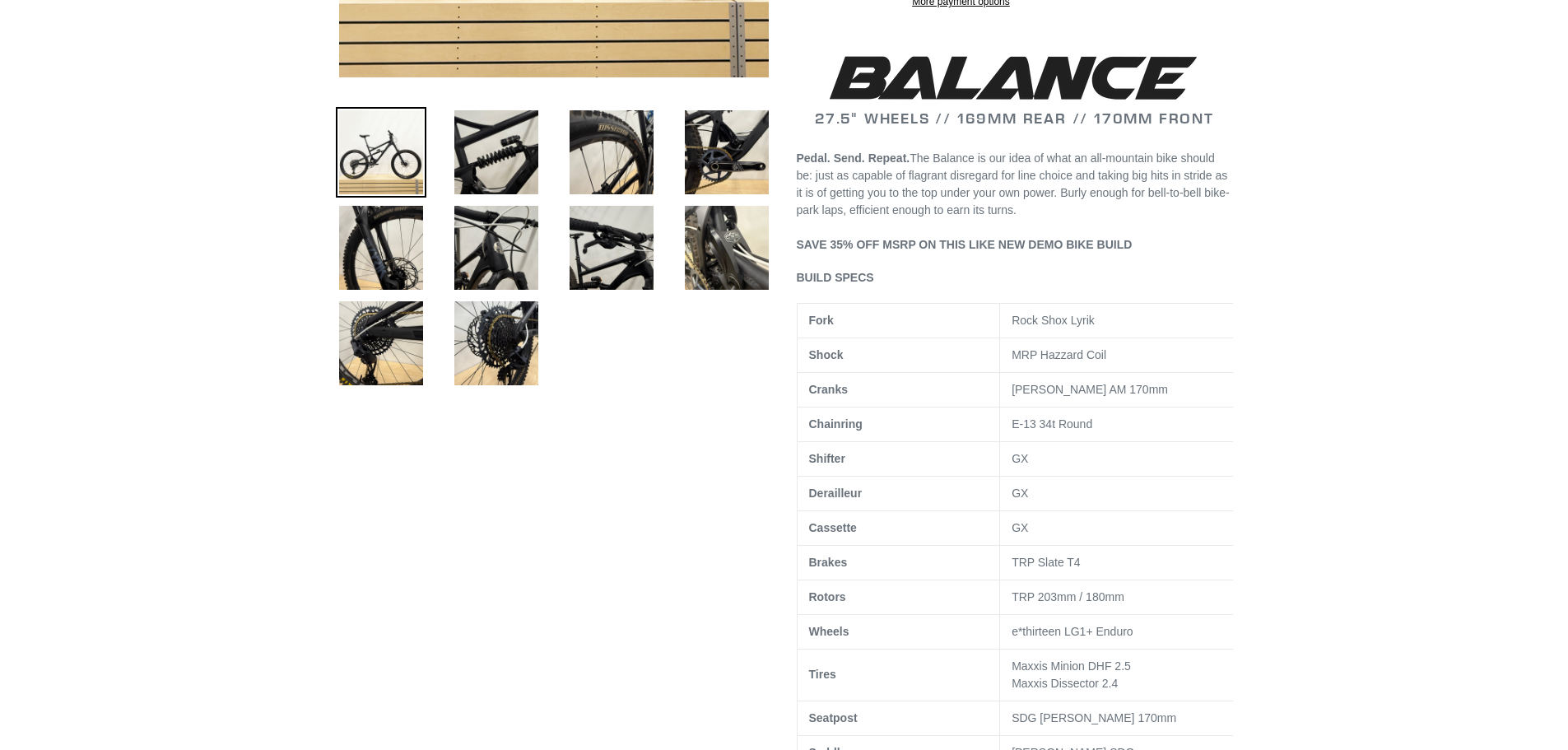
scroll to position [494, 0]
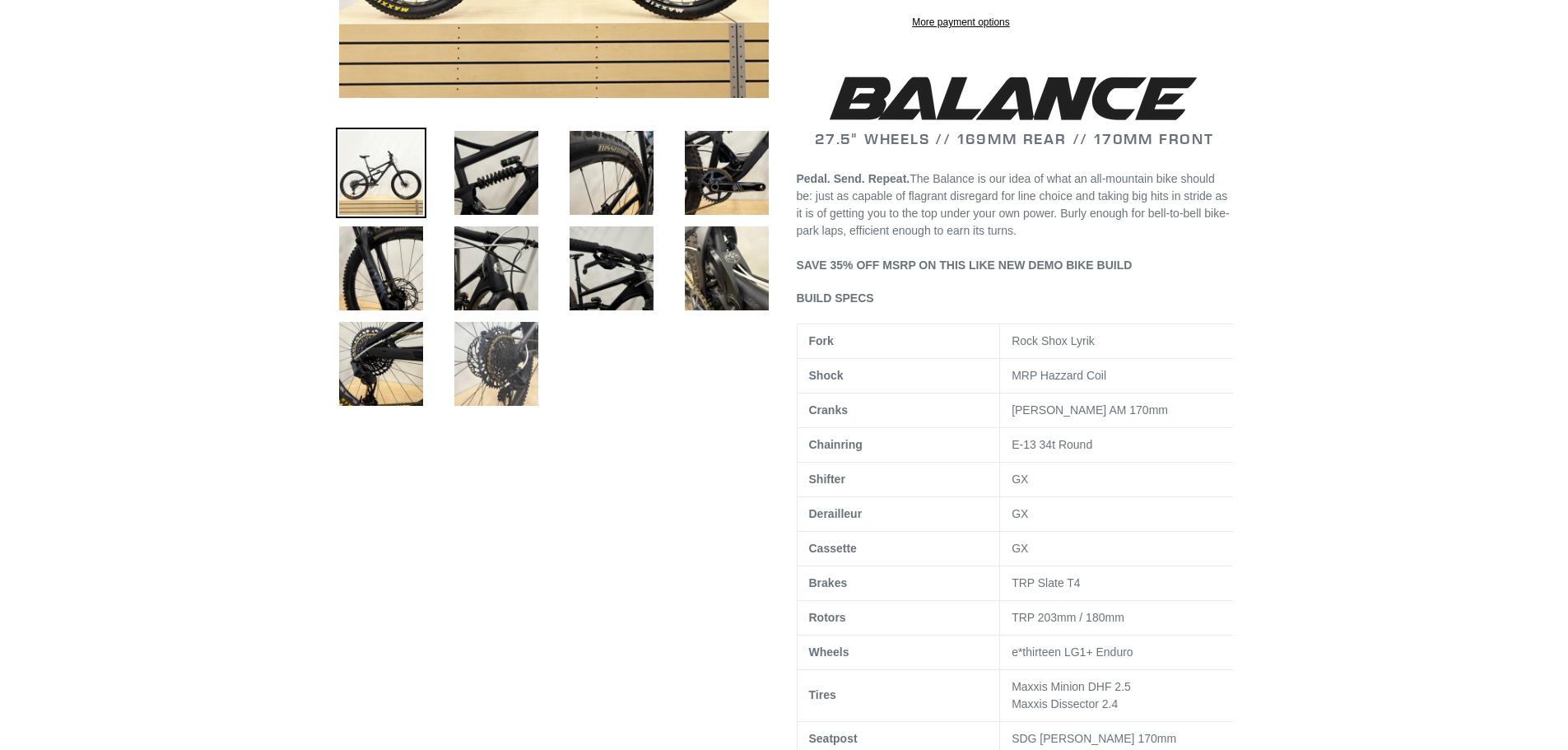
click at [502, 347] on img at bounding box center [496, 363] width 90 height 90
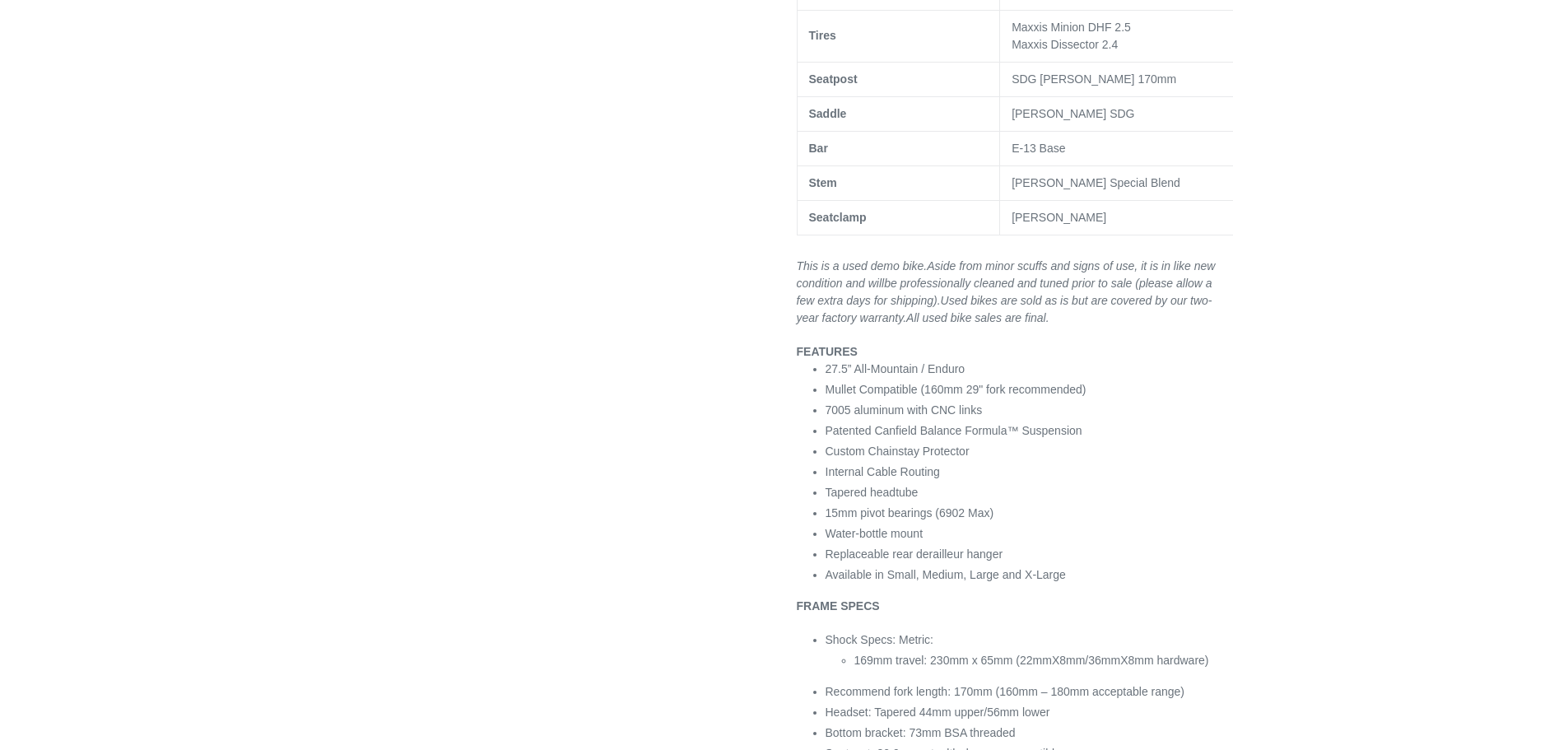
scroll to position [1152, 0]
